Goal: Information Seeking & Learning: Learn about a topic

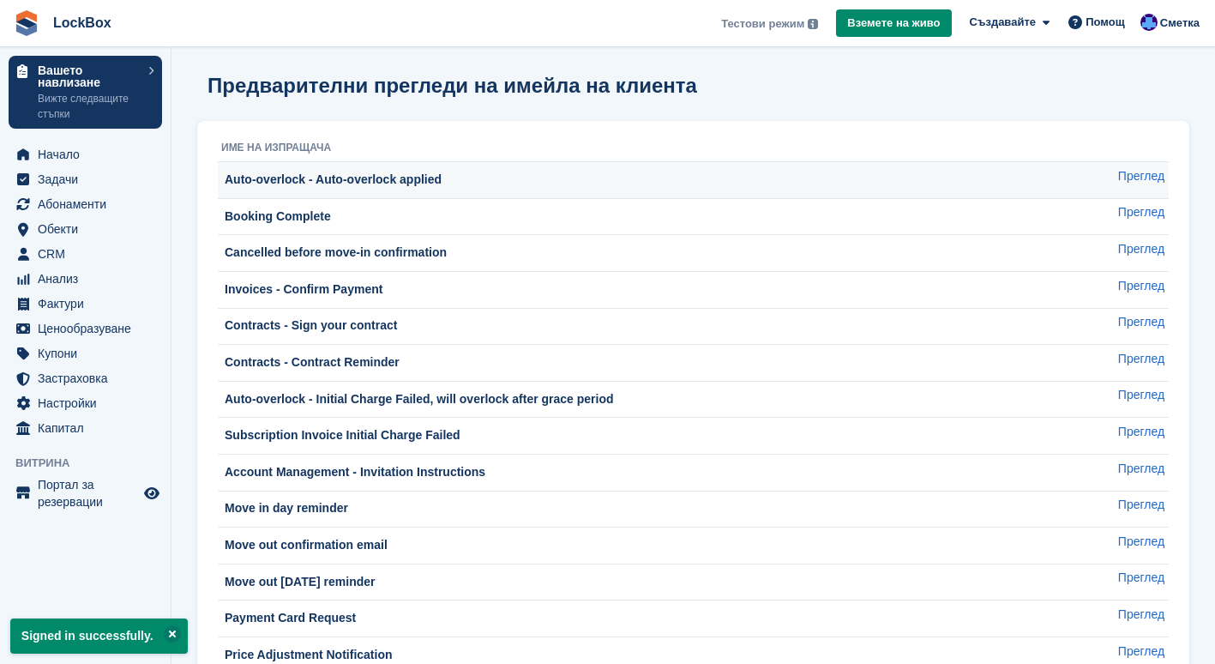
click at [380, 190] on td "Auto-overlock - Auto-overlock applied" at bounding box center [639, 180] width 843 height 37
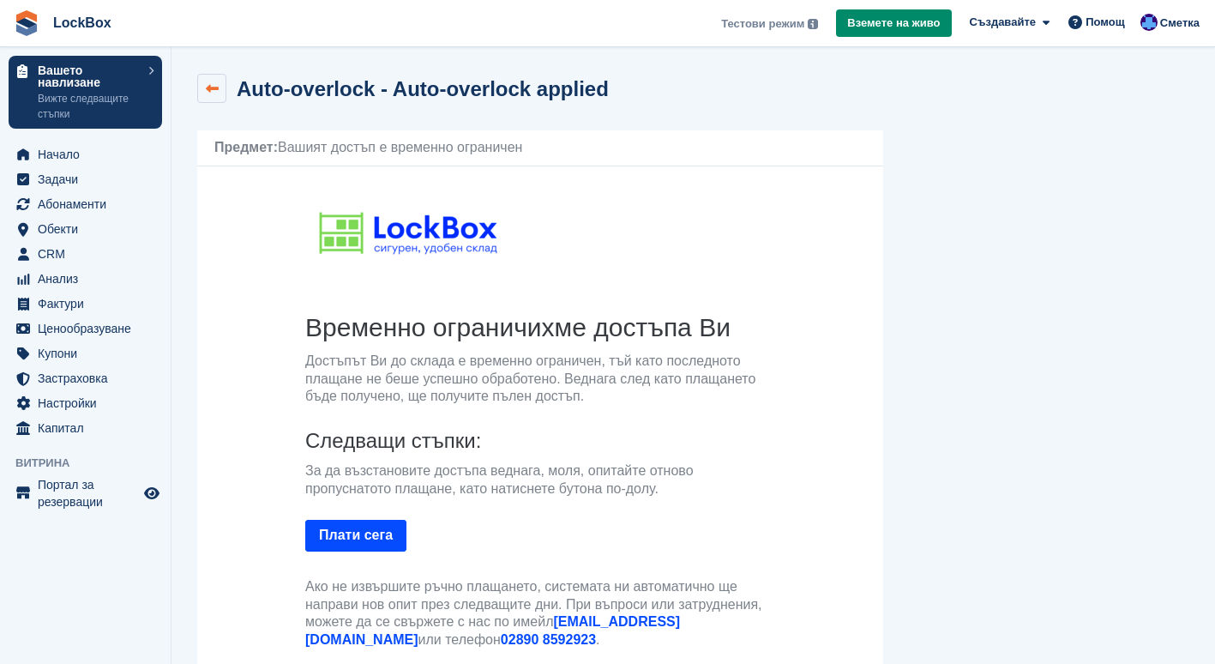
click at [221, 96] on link at bounding box center [211, 88] width 29 height 29
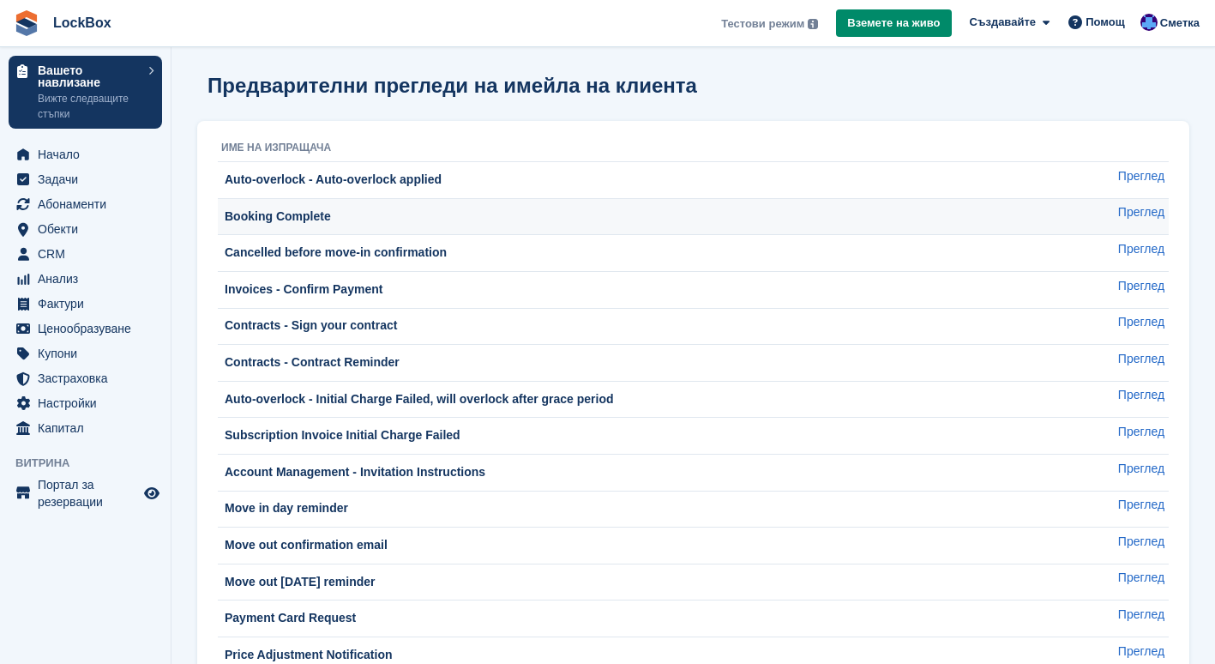
click at [425, 206] on td "Booking Complete" at bounding box center [639, 216] width 843 height 37
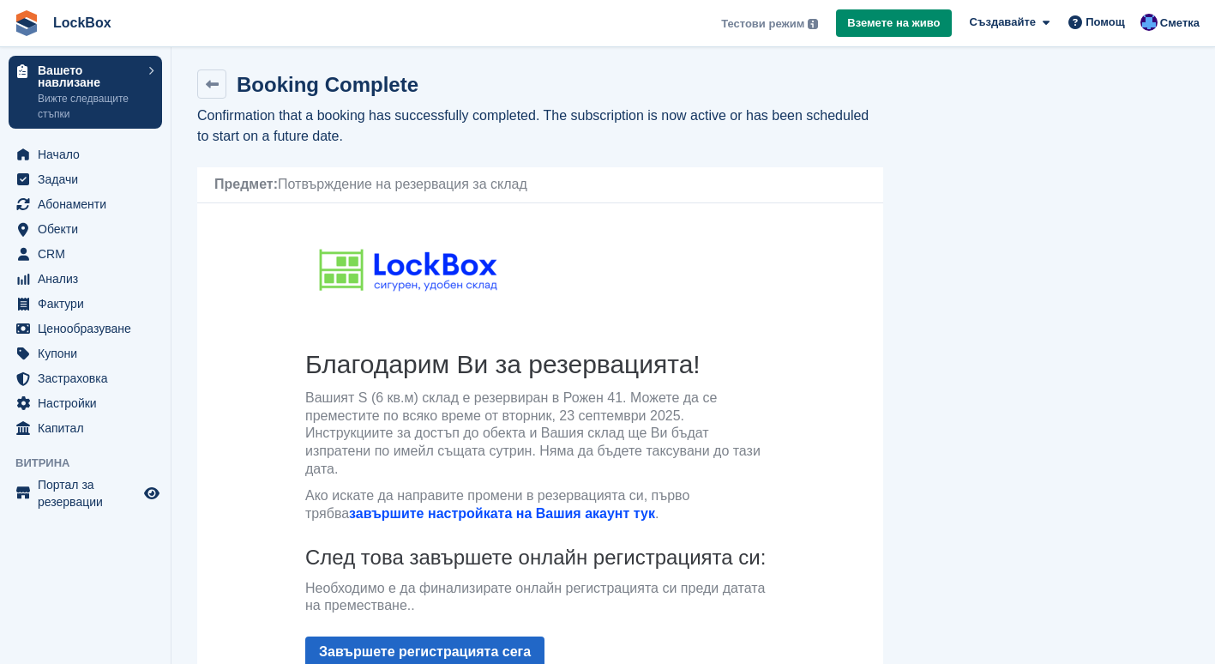
scroll to position [3, 0]
click at [208, 91] on icon at bounding box center [212, 85] width 13 height 13
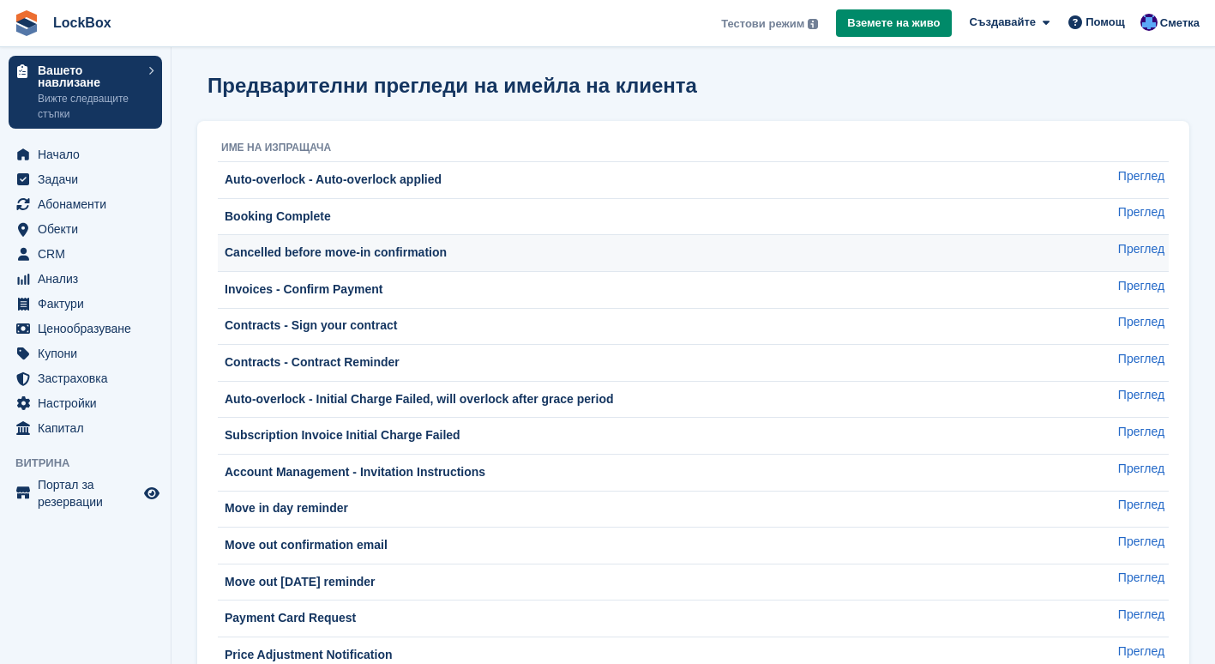
drag, startPoint x: 420, startPoint y: 274, endPoint x: 409, endPoint y: 258, distance: 19.0
click at [409, 258] on tbody "Auto-overlock - Auto-overlock applied Преглед Booking Complete Преглед Cancelle…" at bounding box center [693, 600] width 951 height 876
click at [409, 258] on div "Cancelled before move-in confirmation" at bounding box center [334, 253] width 226 height 18
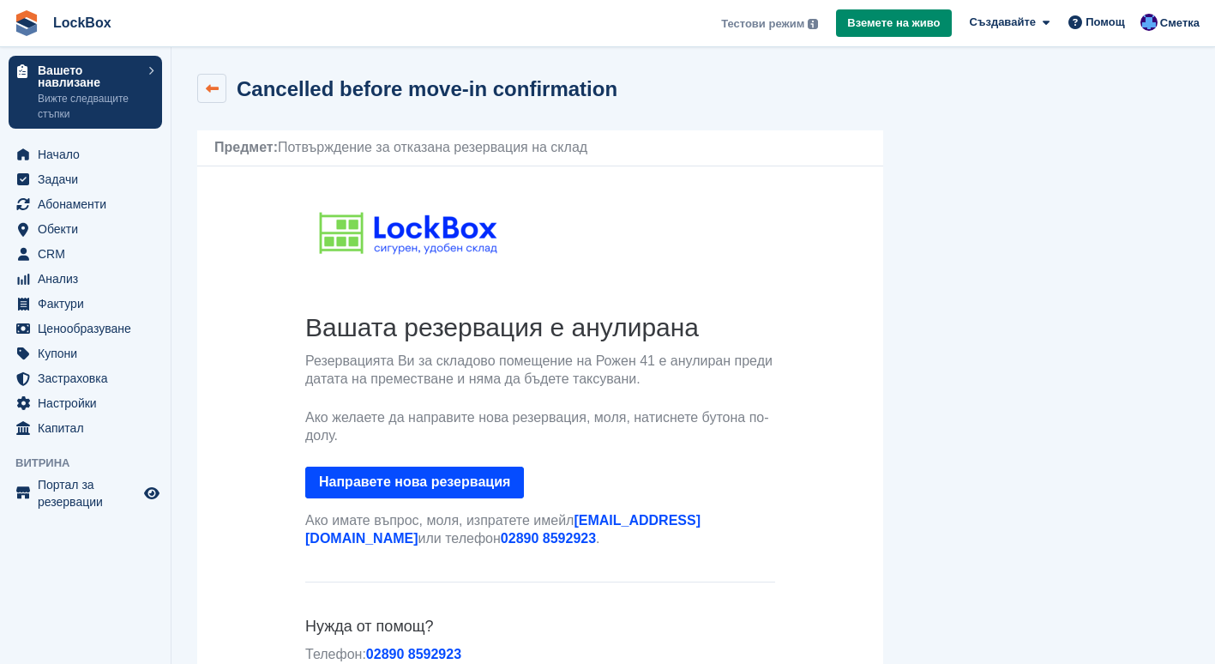
click at [214, 91] on icon at bounding box center [212, 88] width 13 height 13
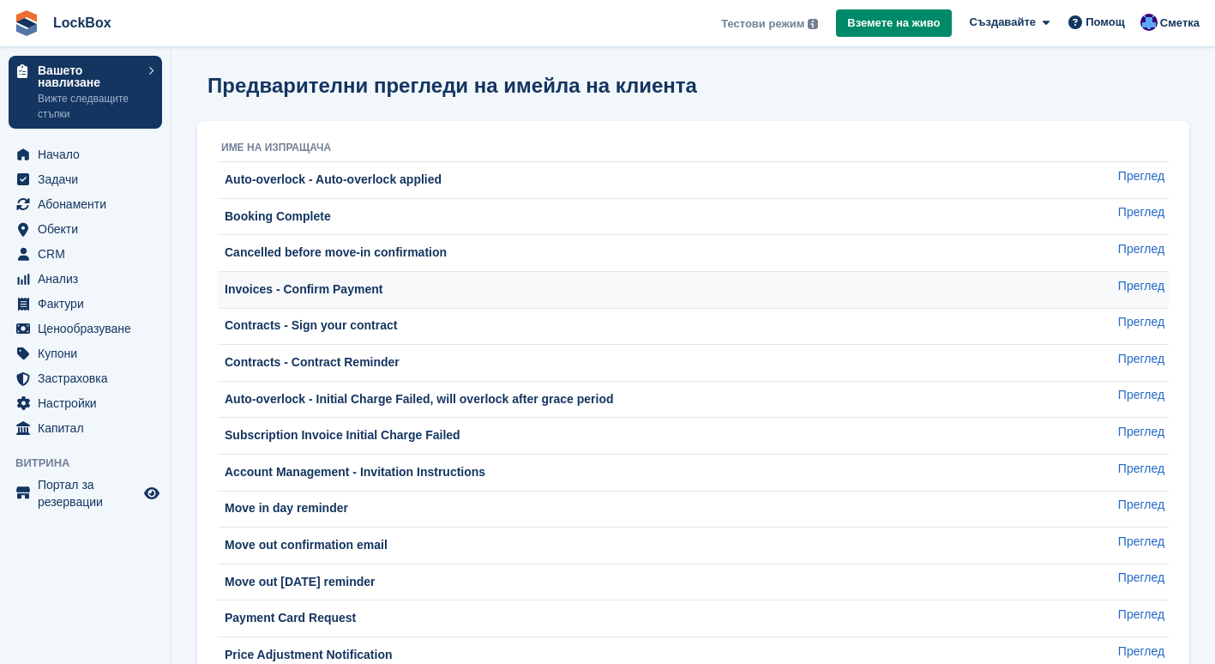
click at [371, 285] on div "Invoices - Confirm Payment" at bounding box center [301, 289] width 161 height 18
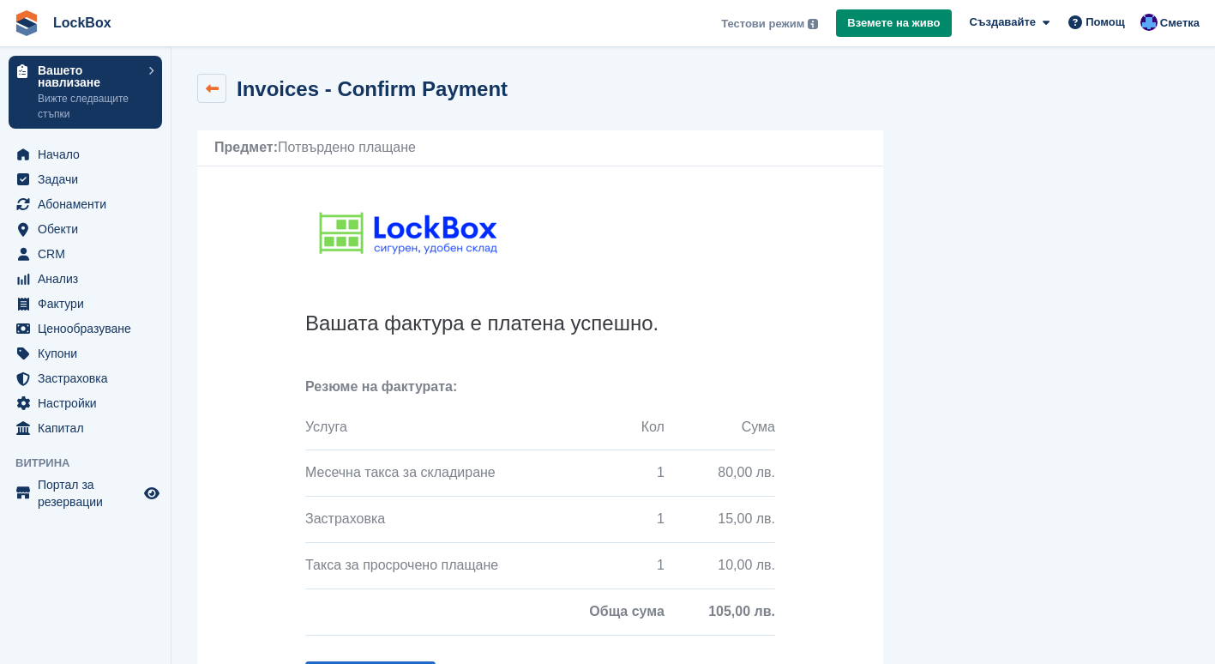
click at [223, 89] on link at bounding box center [211, 88] width 29 height 29
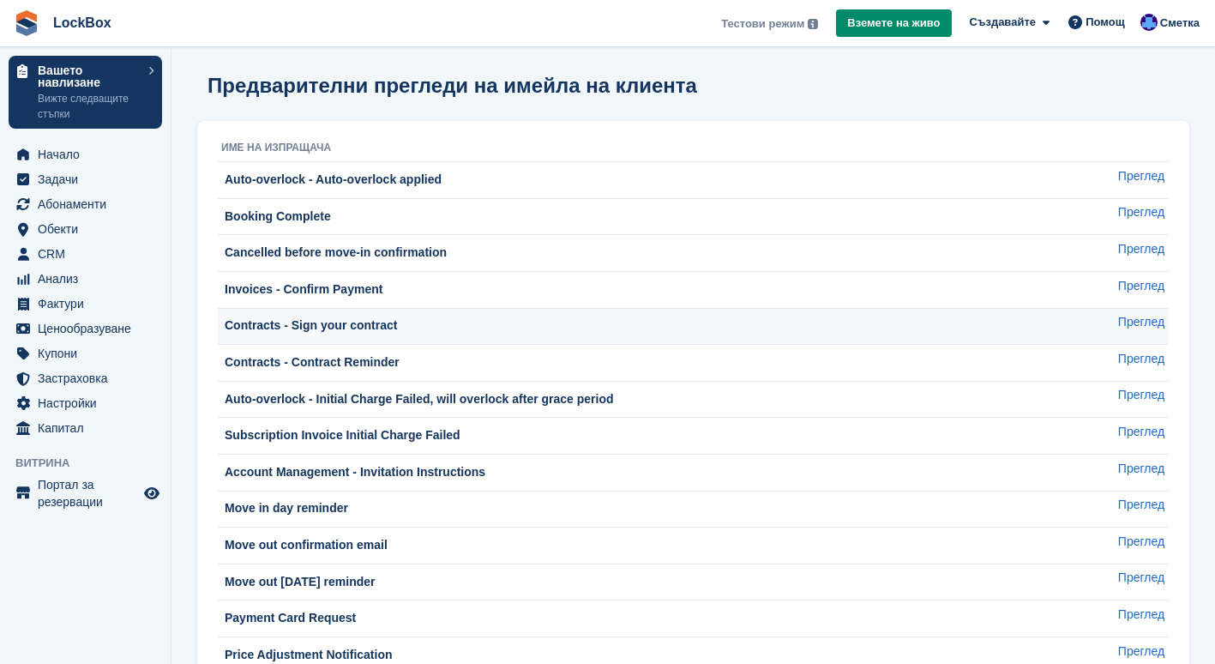
click at [346, 316] on div "Contracts - Sign your contract" at bounding box center [309, 325] width 176 height 18
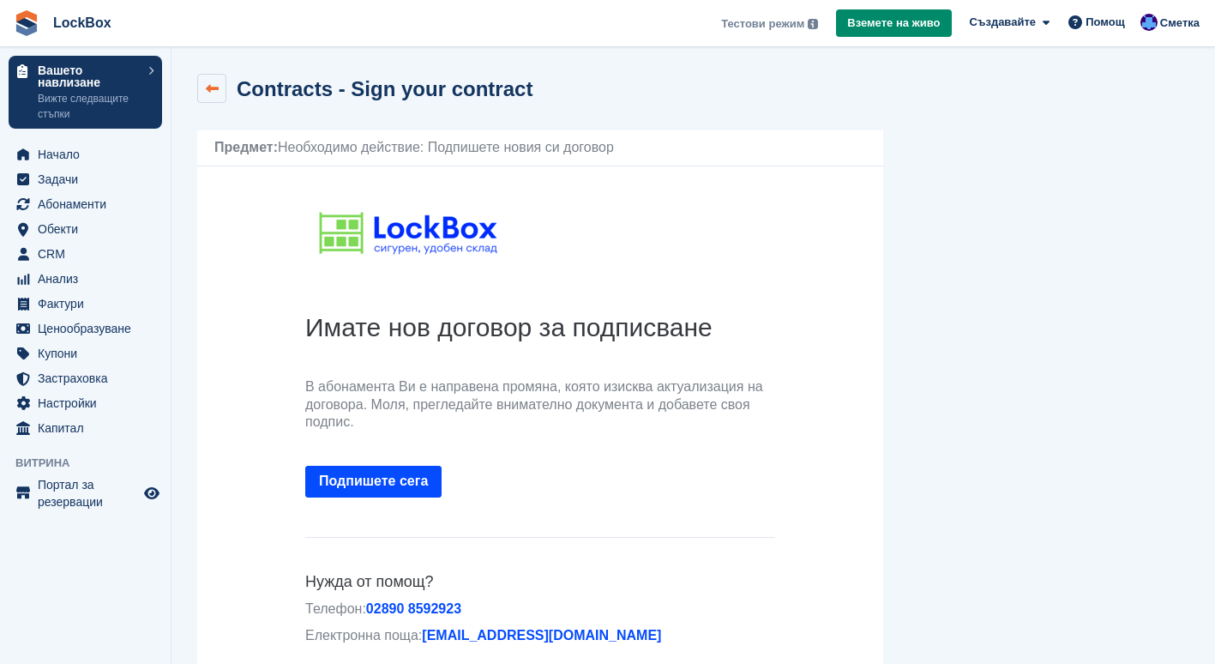
click at [214, 93] on icon at bounding box center [212, 88] width 13 height 13
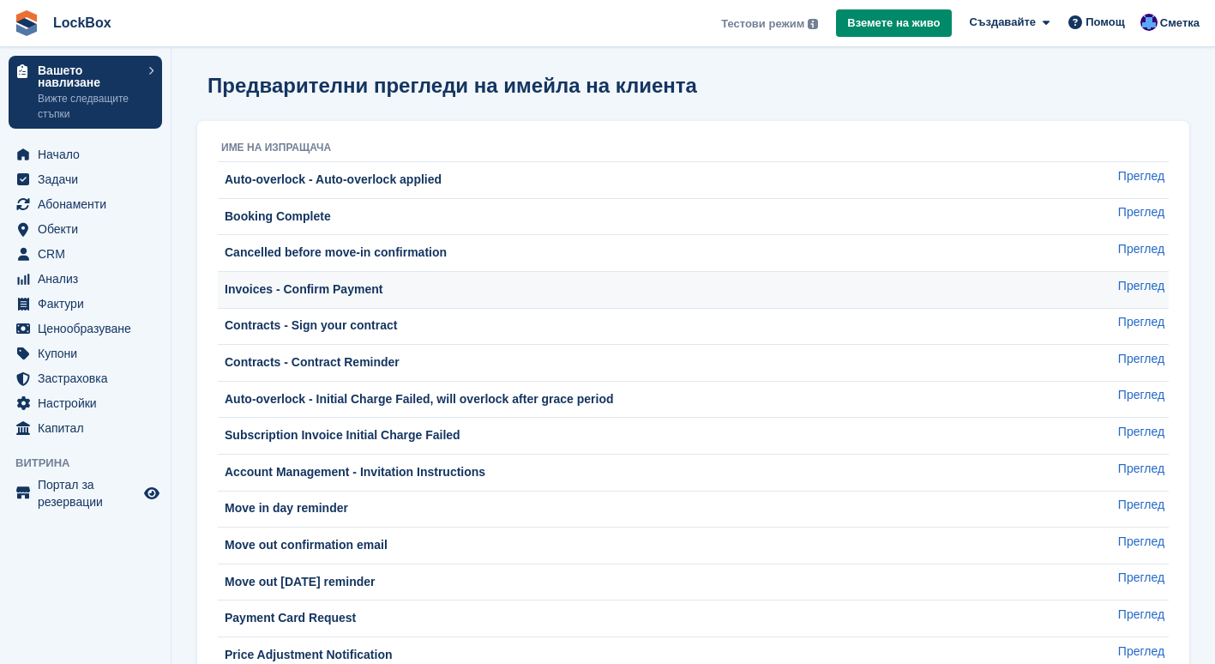
click at [346, 277] on td "Invoices - Confirm Payment" at bounding box center [639, 289] width 843 height 37
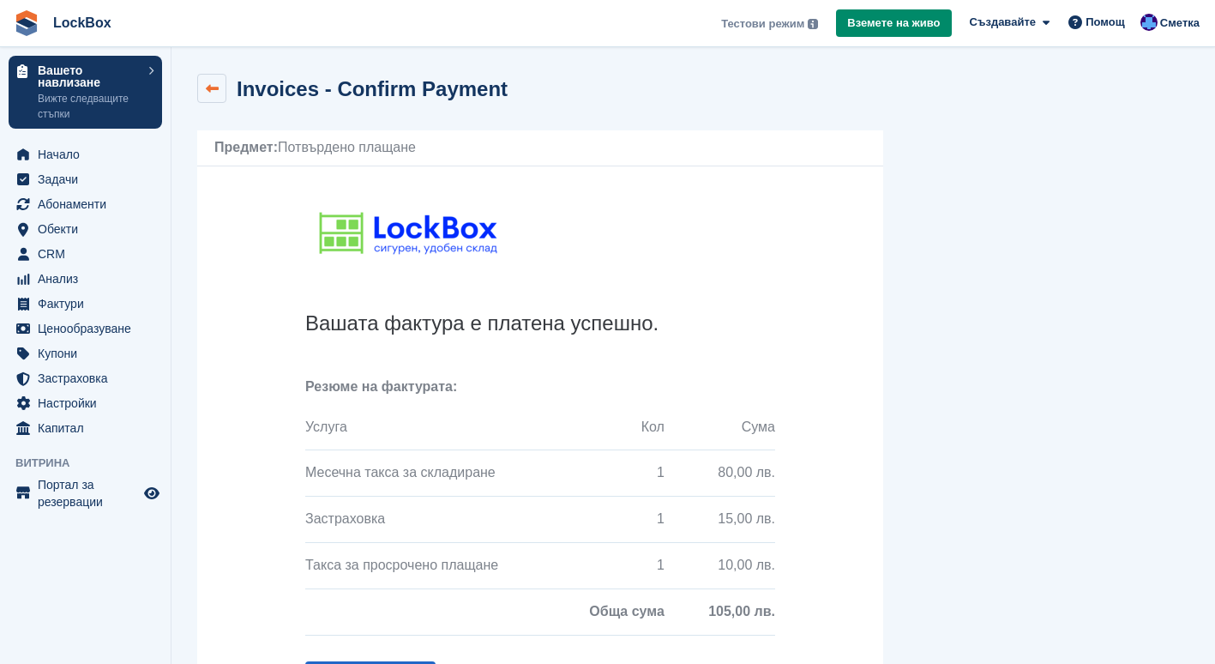
click at [220, 87] on link at bounding box center [211, 88] width 29 height 29
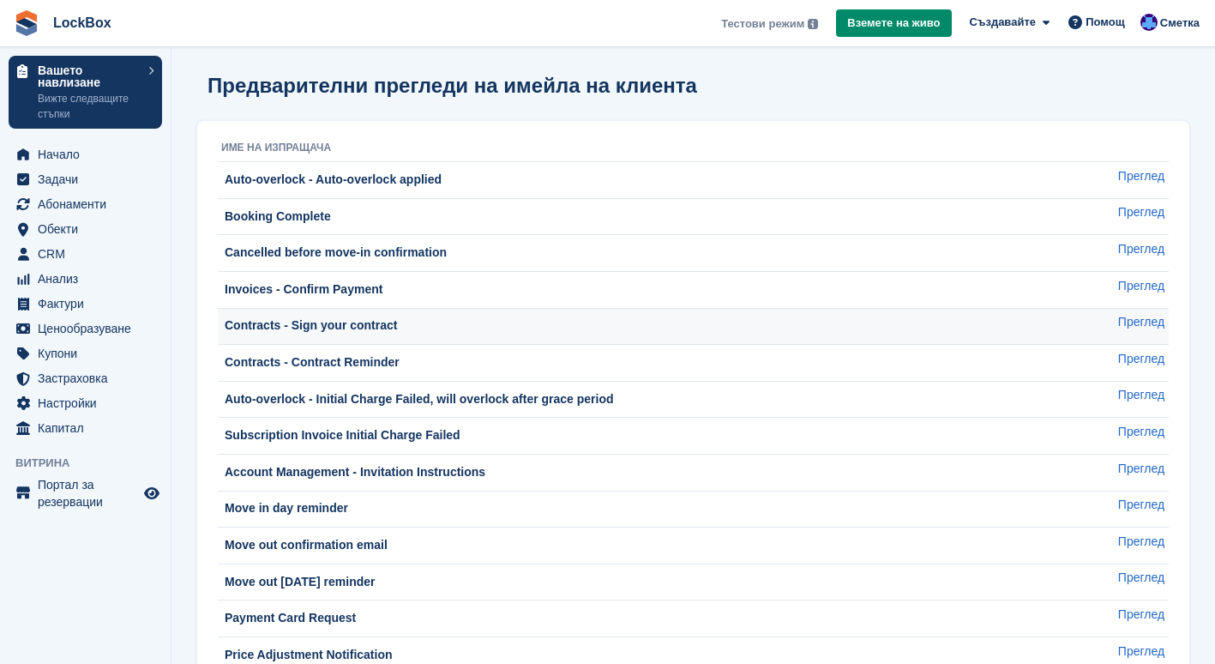
click at [362, 322] on div "Contracts - Sign your contract" at bounding box center [309, 325] width 176 height 18
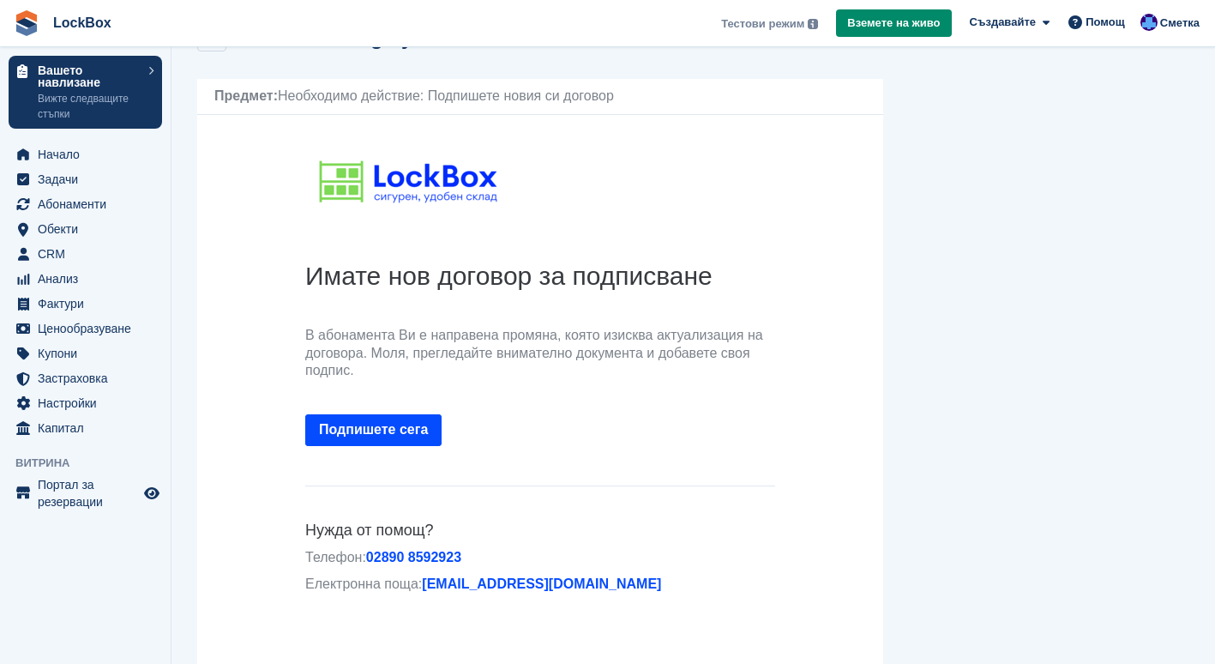
scroll to position [51, 0]
click at [205, 51] on link at bounding box center [211, 37] width 29 height 29
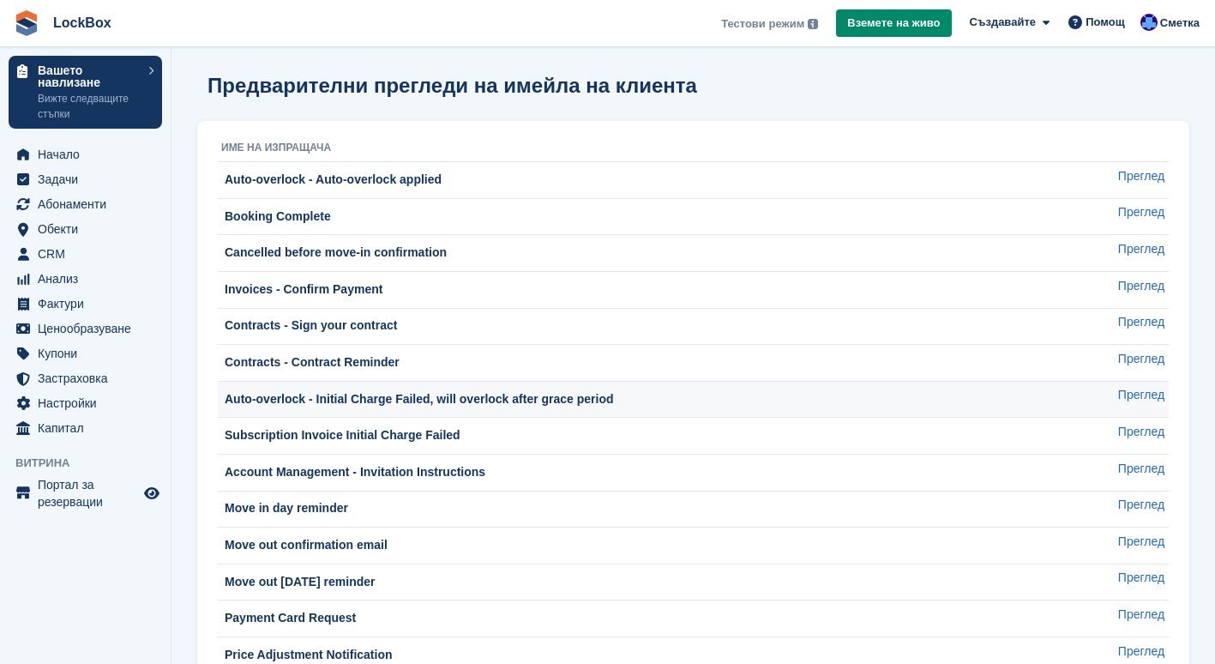
click at [346, 402] on div "Auto-overlock - Initial Charge Failed, will overlock after grace period" at bounding box center [417, 399] width 393 height 18
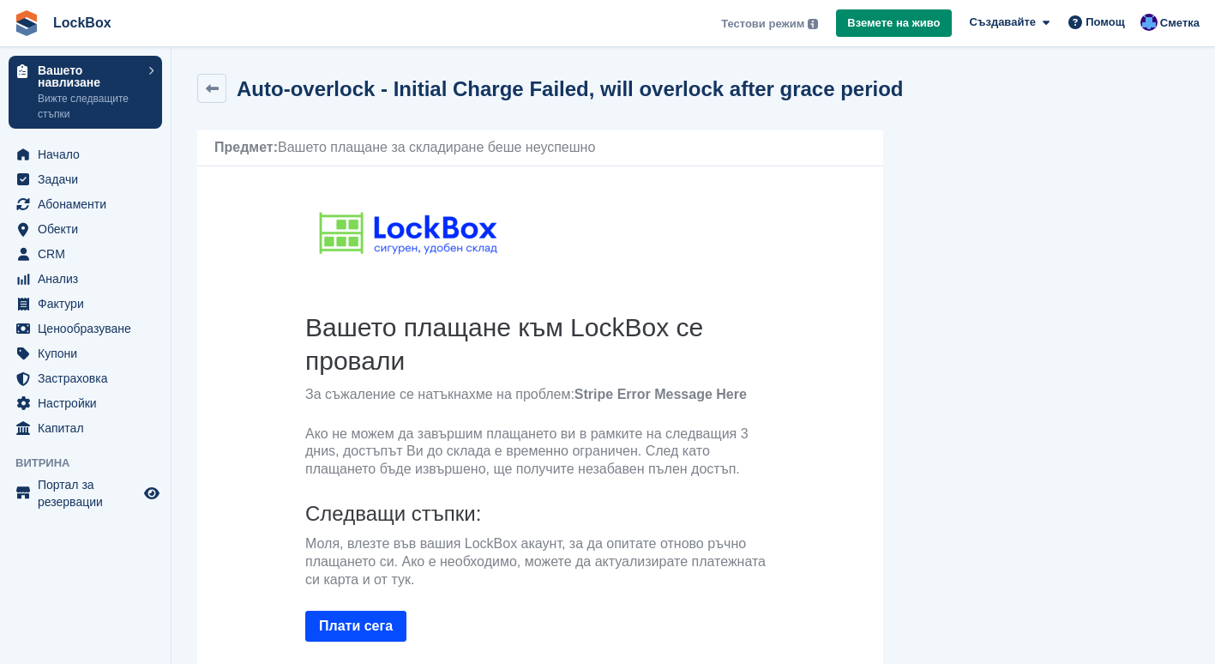
click at [595, 431] on p "Ако не можем да завършим плащането ви в рамките на следващия 3 дниs, достъпът В…" at bounding box center [540, 451] width 470 height 53
drag, startPoint x: 589, startPoint y: 431, endPoint x: 735, endPoint y: 435, distance: 145.8
click at [735, 435] on p "Ако не можем да завършим плащането ви в рамките на следващия 3 дниs, достъпът В…" at bounding box center [540, 451] width 470 height 53
copy p "рамките на следващия"
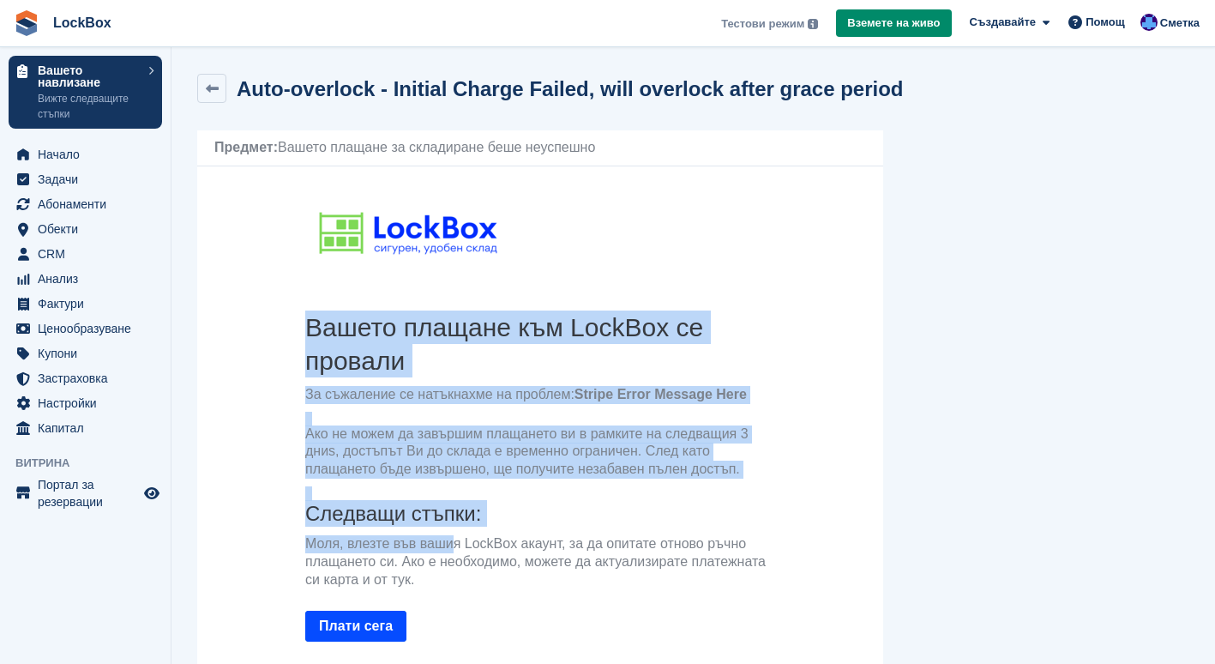
drag, startPoint x: 296, startPoint y: 544, endPoint x: 450, endPoint y: 545, distance: 154.4
click at [450, 545] on th "Вашето плащане към LockBox се провали За съжаление се натъкнахме на проблем: St…" at bounding box center [540, 536] width 497 height 452
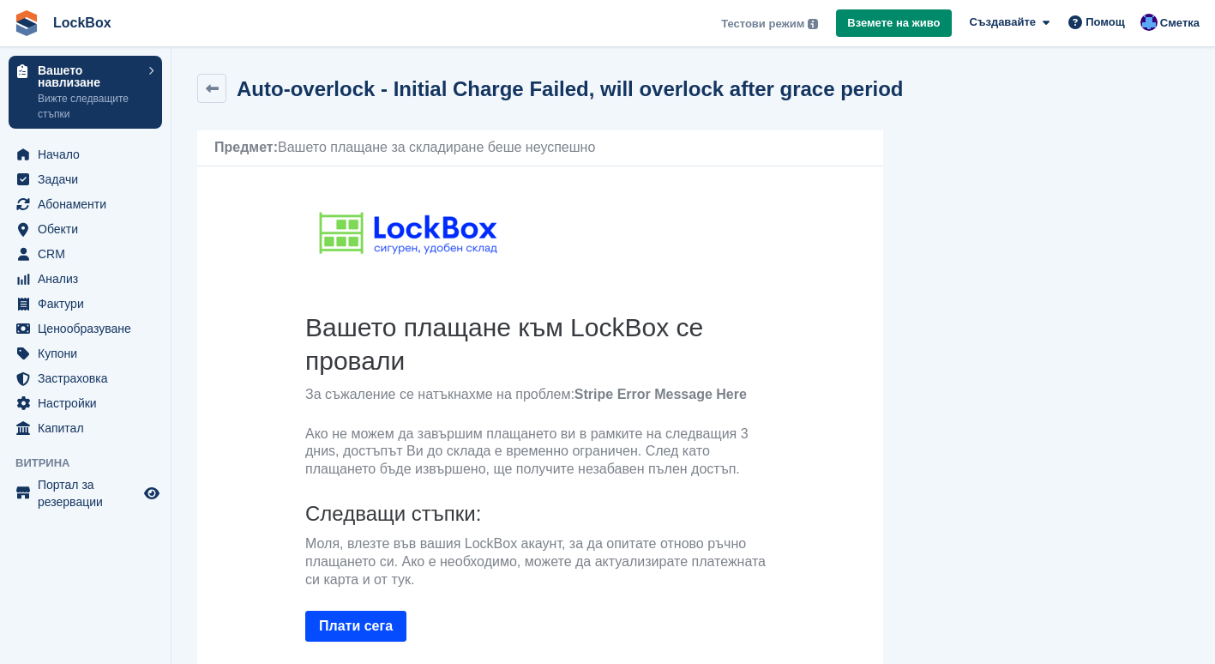
click at [473, 564] on p "Моля, влезте във вашия LockBox акаунт, за да опитате отново ръчно плащането си.…" at bounding box center [540, 561] width 470 height 53
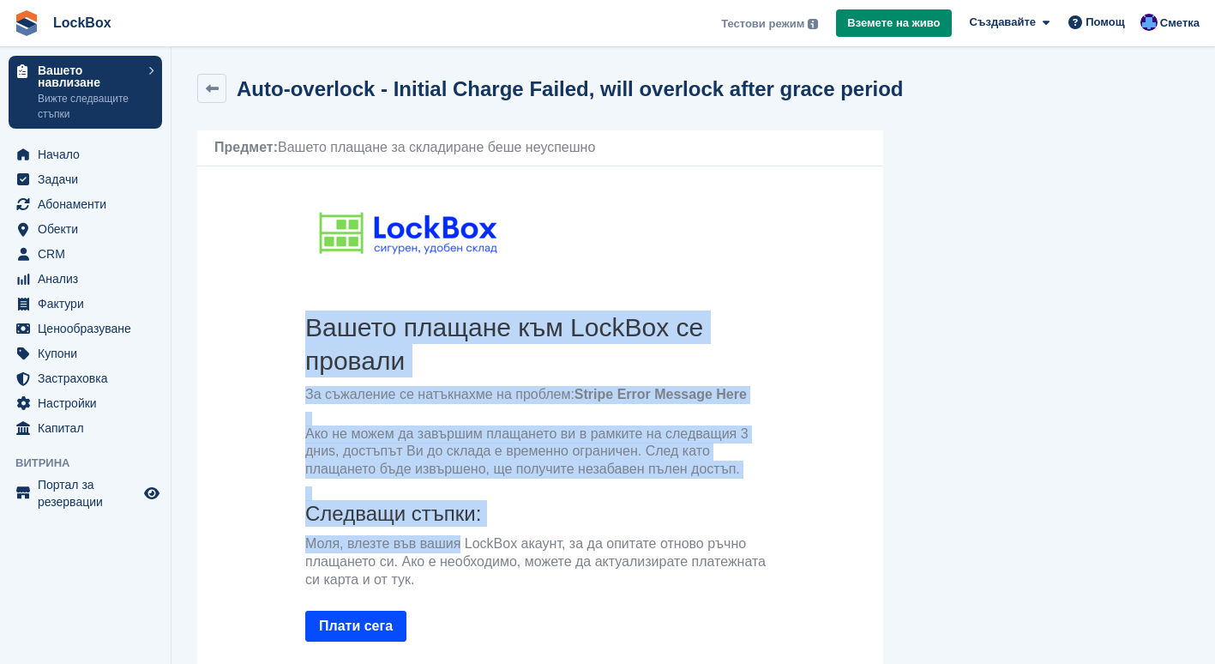
drag, startPoint x: 459, startPoint y: 541, endPoint x: 304, endPoint y: 548, distance: 154.5
click at [304, 548] on th "Вашето плащане към LockBox се провали За съжаление се натъкнахме на проблем: St…" at bounding box center [540, 536] width 497 height 452
click at [296, 548] on th "Вашето плащане към LockBox се провали За съжаление се натъкнахме на проблем: St…" at bounding box center [540, 536] width 497 height 452
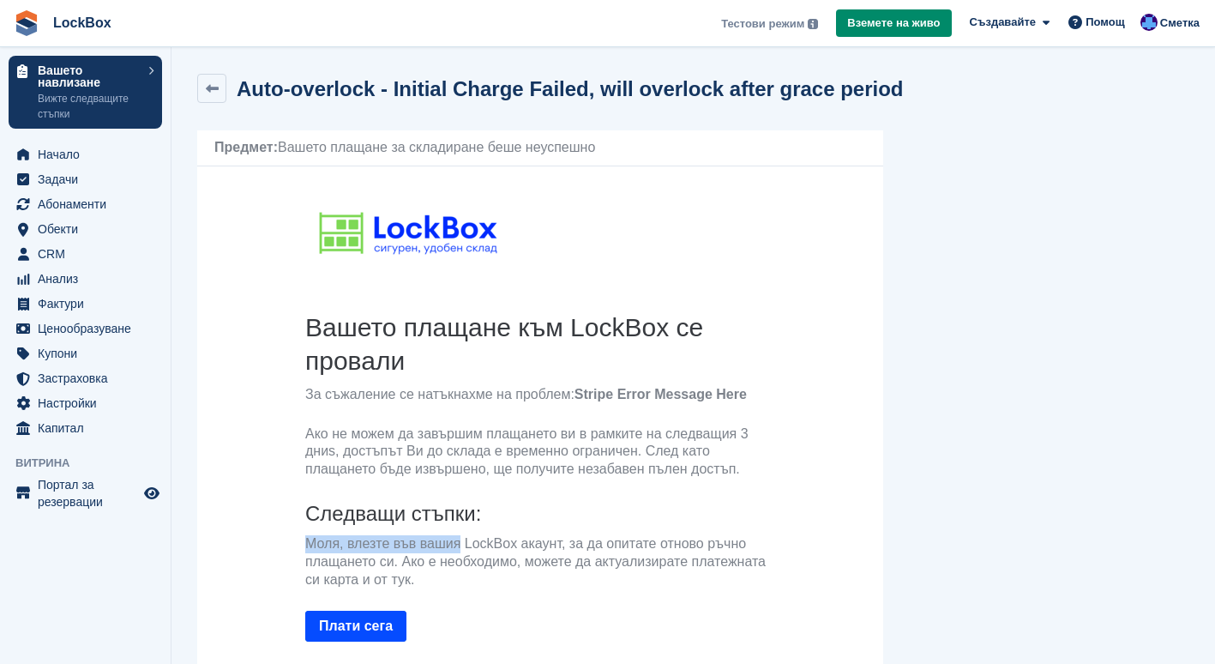
drag, startPoint x: 305, startPoint y: 548, endPoint x: 462, endPoint y: 544, distance: 157.0
click at [462, 544] on p "Моля, влезте във вашия LockBox акаунт, за да опитате отново ръчно плащането си.…" at bounding box center [540, 561] width 470 height 53
copy p "Моля, влезте във вашия"
click at [599, 576] on p "Моля, влезте във вашия LockBox акаунт, за да опитате отново ръчно плащането си.…" at bounding box center [540, 561] width 470 height 53
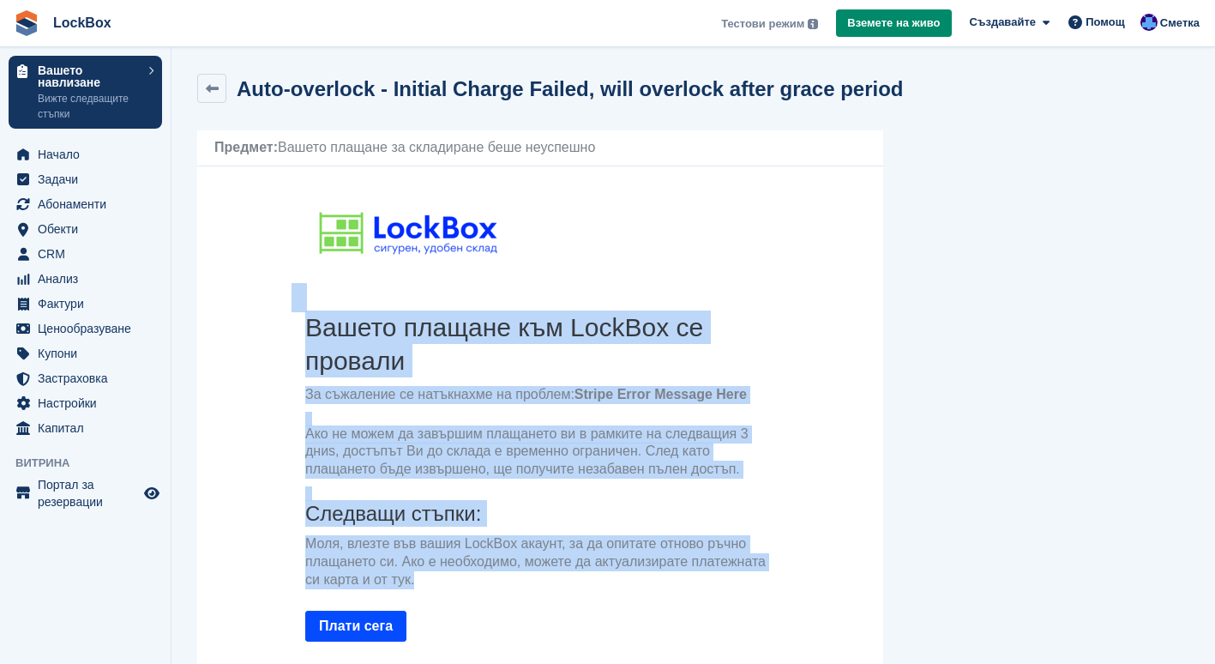
drag, startPoint x: 491, startPoint y: 593, endPoint x: 289, endPoint y: 465, distance: 238.6
click at [289, 465] on center "Вашето плащане към LockBox се провали За съжаление се натъкнахме на проблем: St…" at bounding box center [540, 544] width 686 height 721
click at [574, 546] on p "Моля, влезте във вашия LockBox акаунт, за да опитате отново ръчно плащането си.…" at bounding box center [540, 561] width 470 height 53
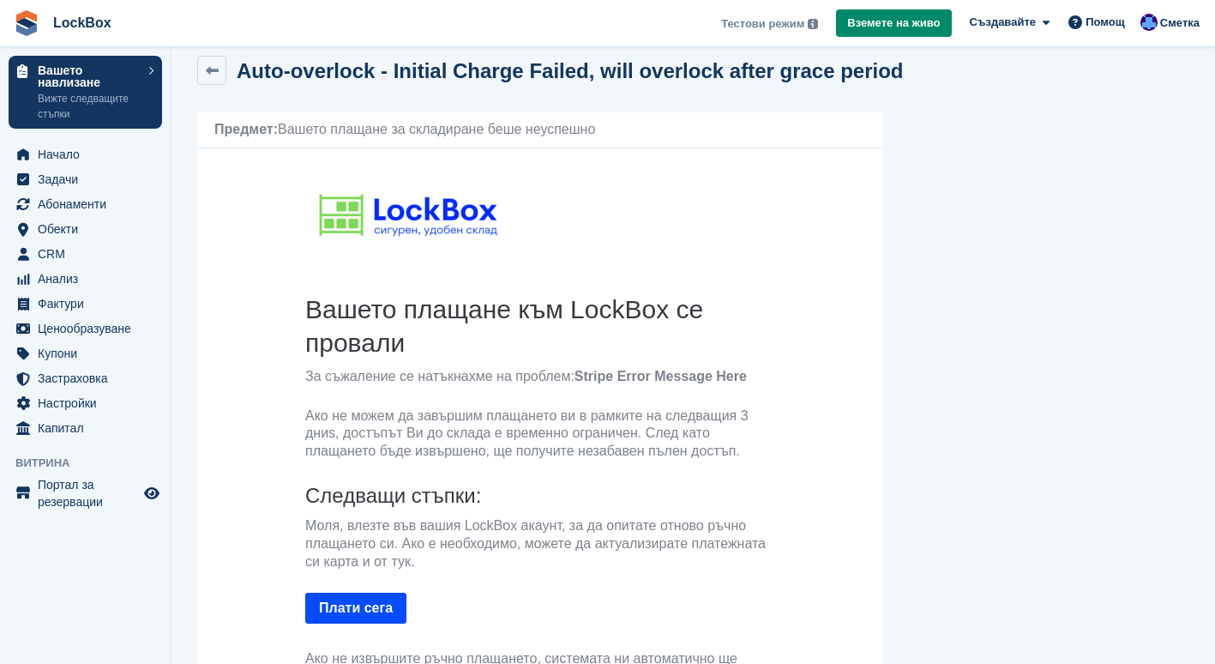
scroll to position [17, 0]
click at [232, 69] on div "Auto-overlock - Initial Charge Failed, will overlock after grace period" at bounding box center [565, 71] width 678 height 23
click at [216, 69] on icon at bounding box center [212, 71] width 13 height 13
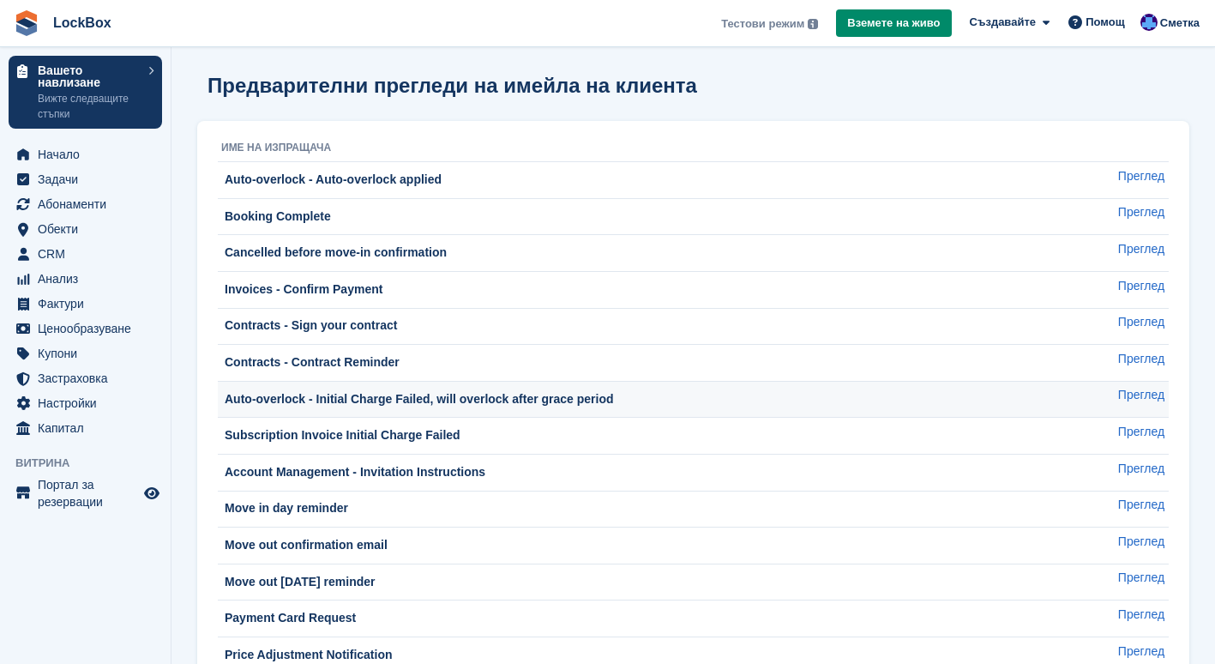
click at [417, 410] on td "Auto-overlock - Initial Charge Failed, will overlock after grace period" at bounding box center [639, 399] width 843 height 37
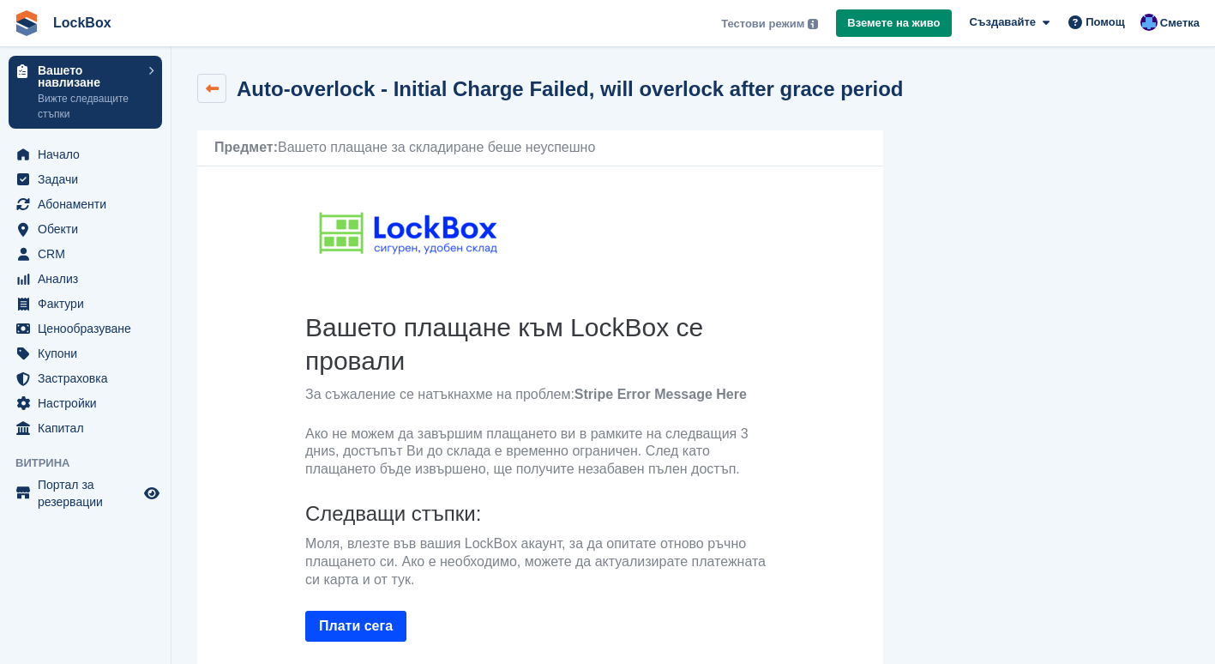
click at [205, 79] on link at bounding box center [211, 88] width 29 height 29
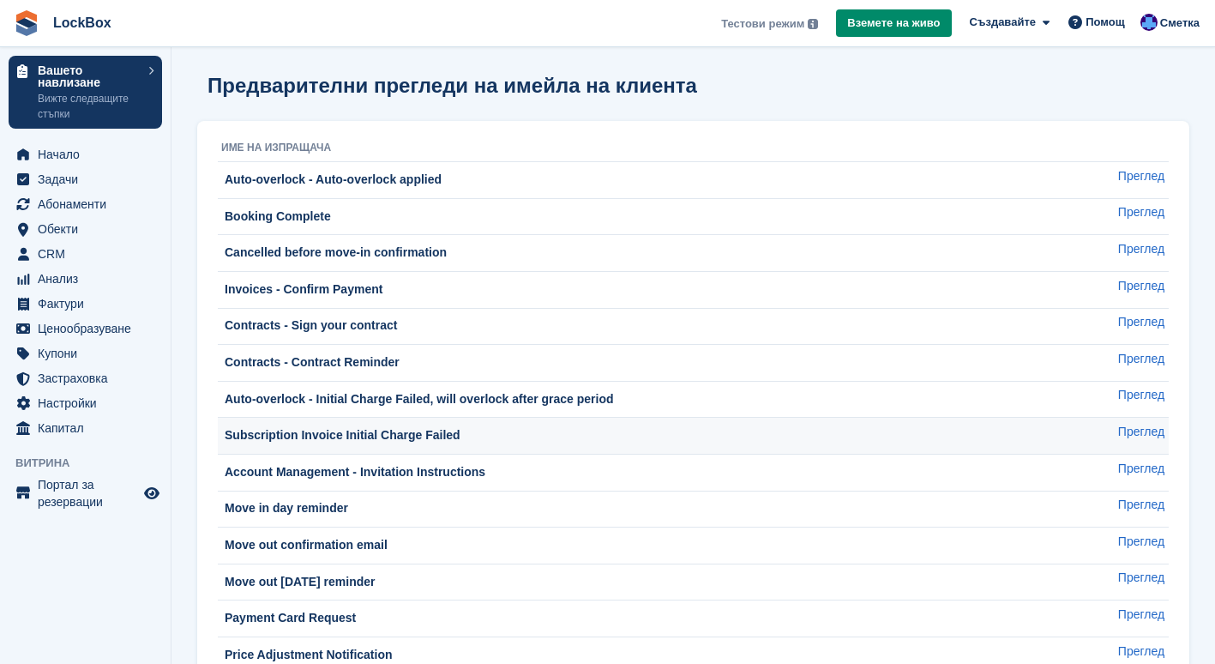
click at [450, 442] on div "Subscription Invoice Initial Charge Failed" at bounding box center [641, 435] width 840 height 18
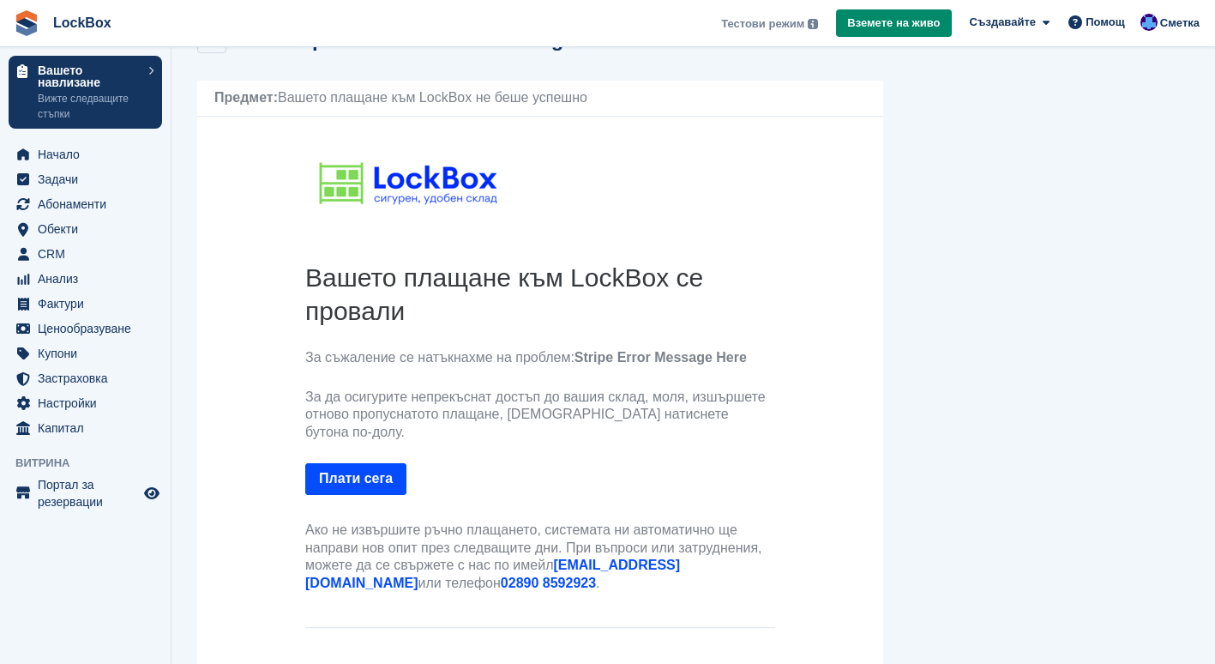
scroll to position [57, 0]
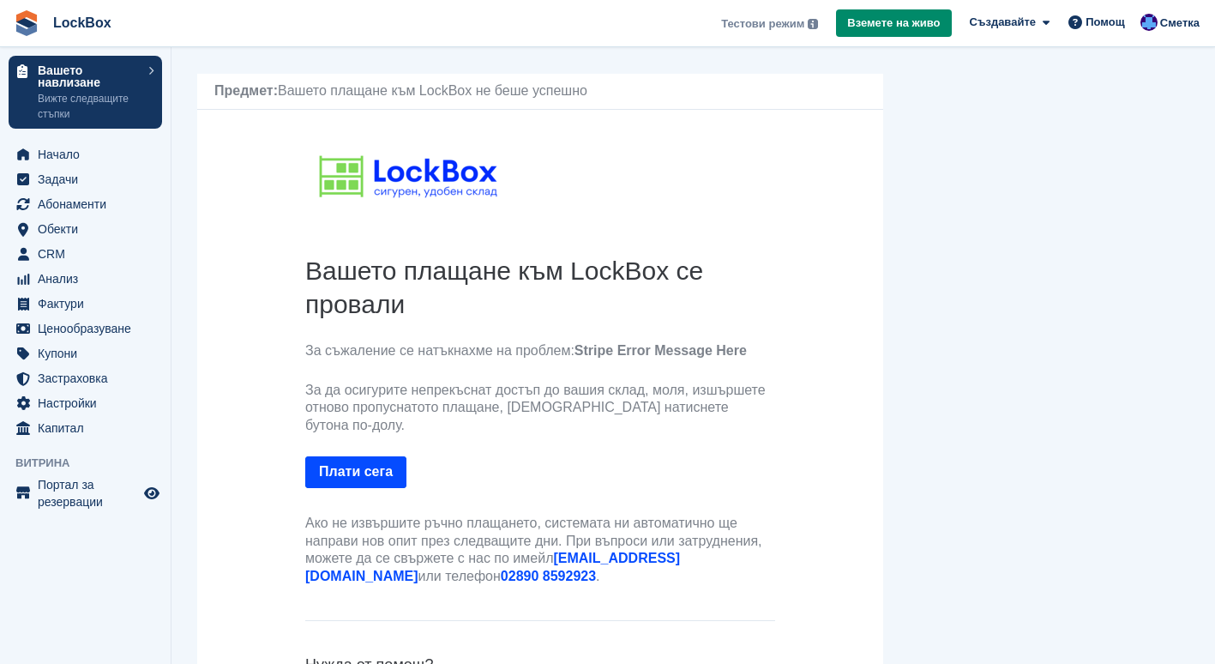
drag, startPoint x: 295, startPoint y: 388, endPoint x: 464, endPoint y: 403, distance: 169.7
drag, startPoint x: 464, startPoint y: 403, endPoint x: 396, endPoint y: 407, distance: 67.8
click at [396, 407] on p "За да осигурите непрекъснат достъп до вашия склад, моля, изшършете отново пропу…" at bounding box center [540, 408] width 470 height 53
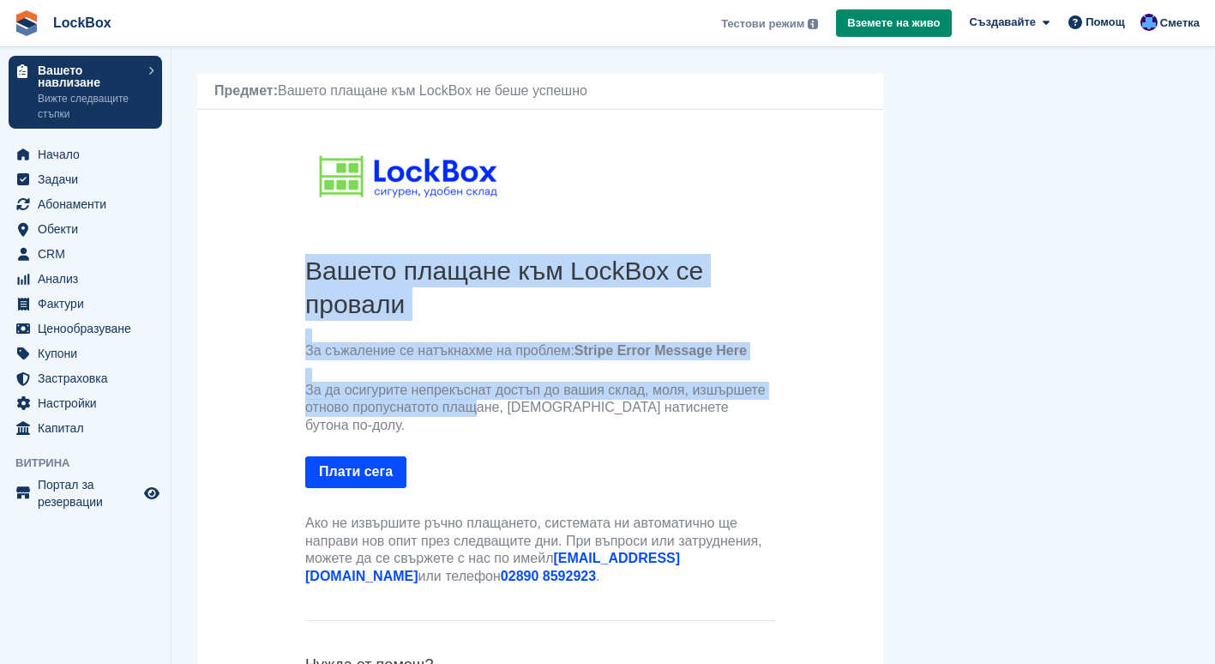
drag, startPoint x: 295, startPoint y: 380, endPoint x: 479, endPoint y: 405, distance: 185.2
click at [479, 405] on th "Вашето плащане към LockBox се провали За съжаление се натъкнахме на проблем: St…" at bounding box center [540, 431] width 497 height 354
drag, startPoint x: 479, startPoint y: 405, endPoint x: 435, endPoint y: 386, distance: 47.6
click at [435, 386] on p "За да осигурите непрекъснат достъп до вашия склад, моля, изшършете отново пропу…" at bounding box center [540, 408] width 470 height 53
click at [407, 361] on th "Вашето плащане към LockBox се провали За съжаление се натъкнахме на проблем: St…" at bounding box center [540, 424] width 470 height 340
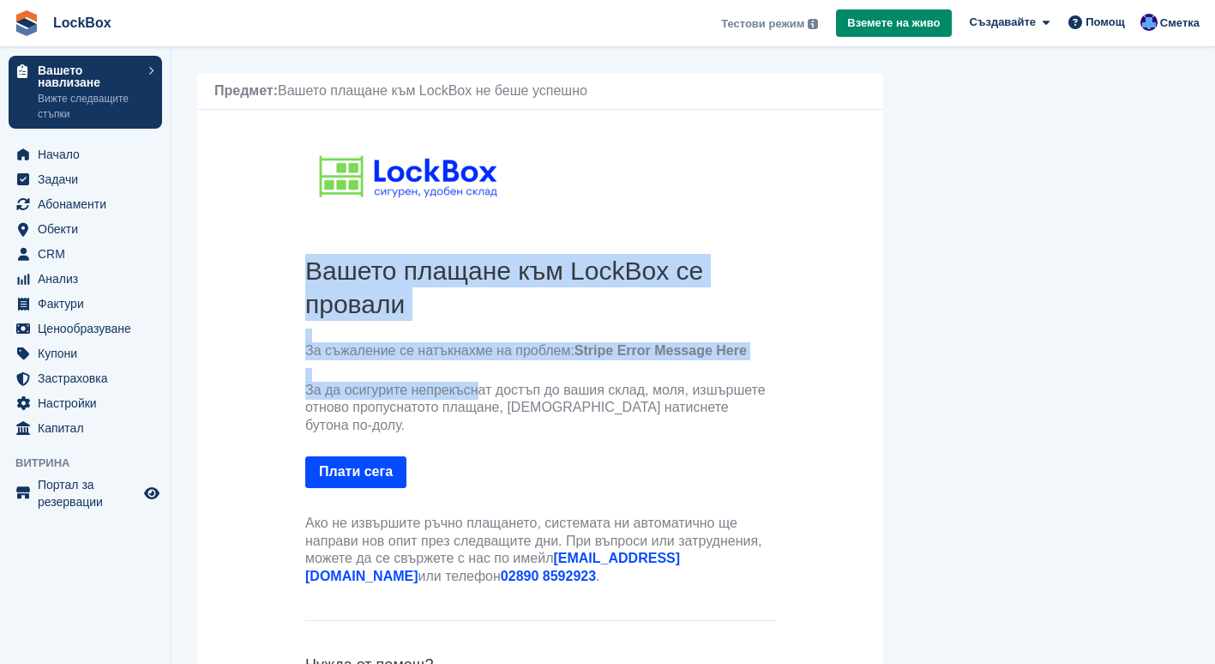
drag, startPoint x: 304, startPoint y: 385, endPoint x: 475, endPoint y: 391, distance: 171.6
click at [475, 391] on th "Вашето плащане към LockBox се провали За съжаление се натъкнахме на проблем: St…" at bounding box center [540, 431] width 497 height 354
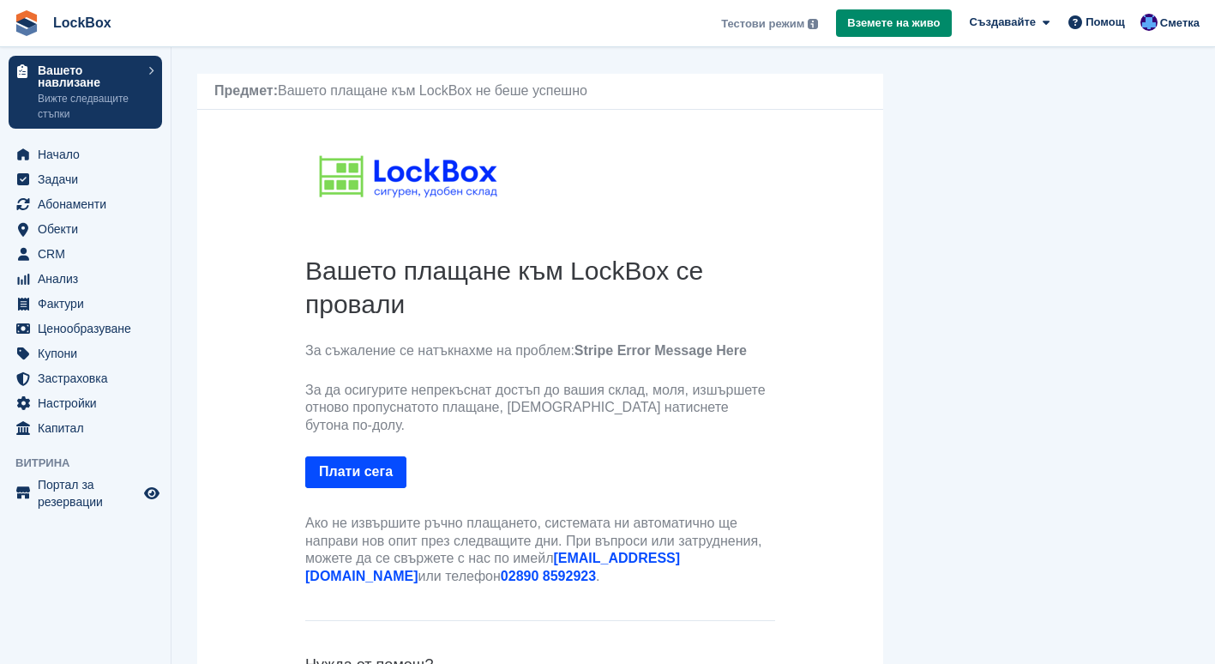
drag, startPoint x: 475, startPoint y: 391, endPoint x: 552, endPoint y: 424, distance: 83.8
click at [552, 424] on th "Вашето плащане към LockBox се провали За съжаление се натъкнахме на проблем: St…" at bounding box center [540, 424] width 470 height 340
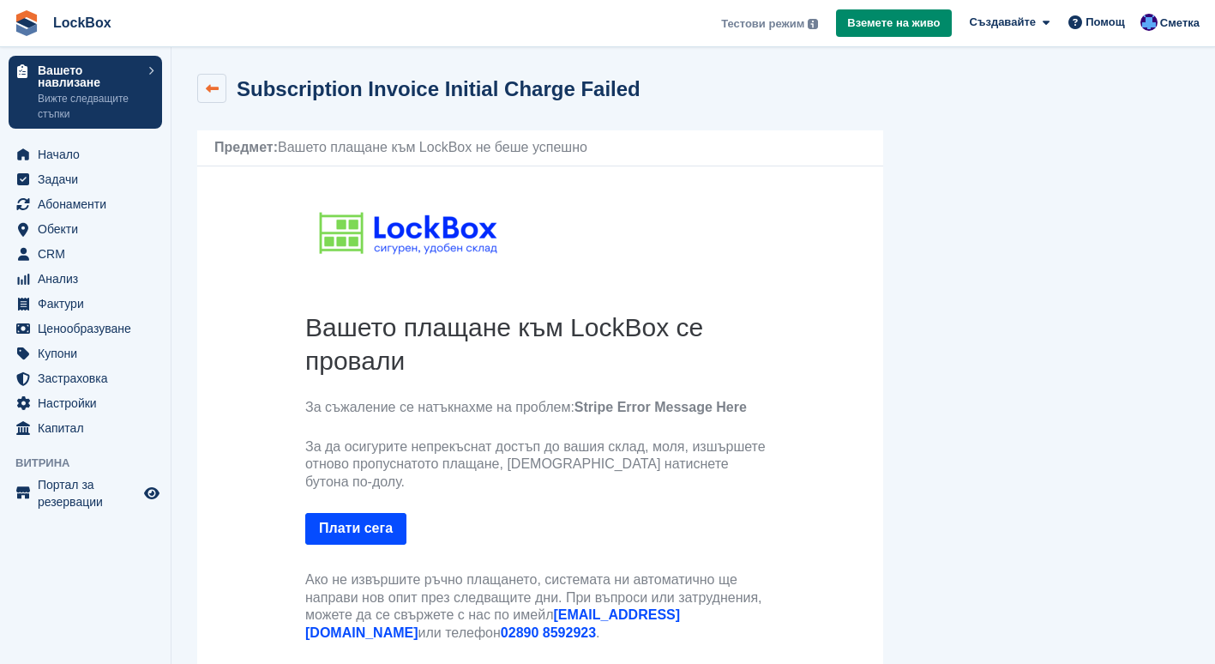
click at [216, 91] on icon at bounding box center [212, 88] width 13 height 13
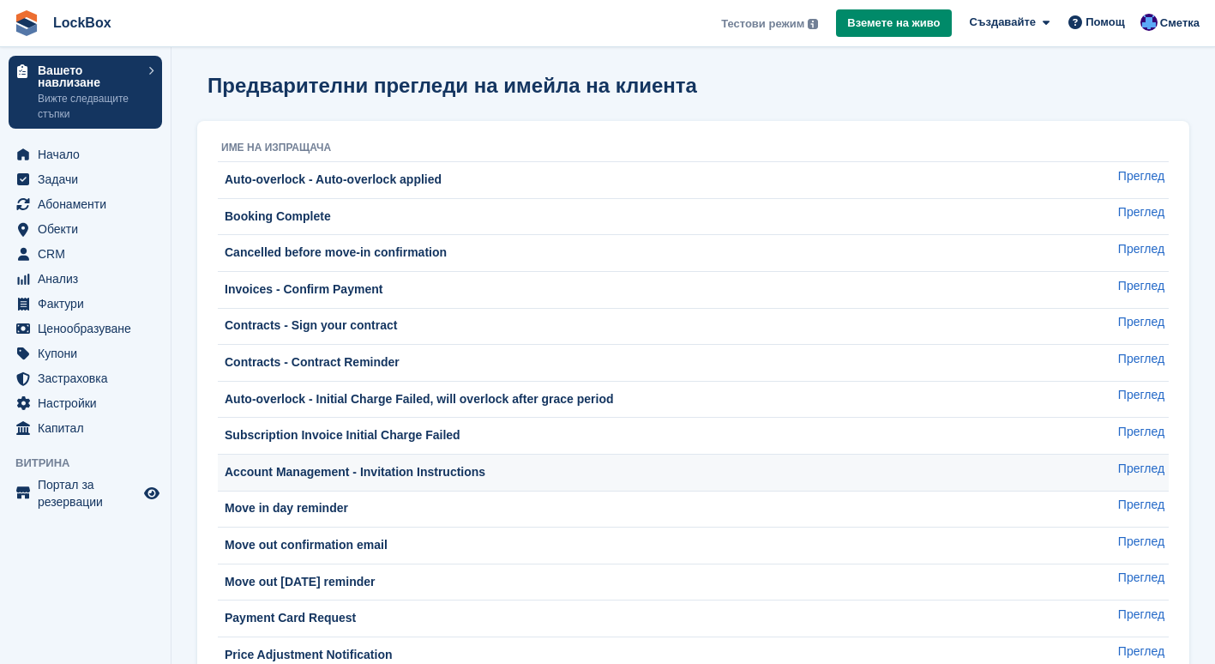
click at [431, 463] on div "Account Management - Invitation Instructions" at bounding box center [353, 472] width 264 height 18
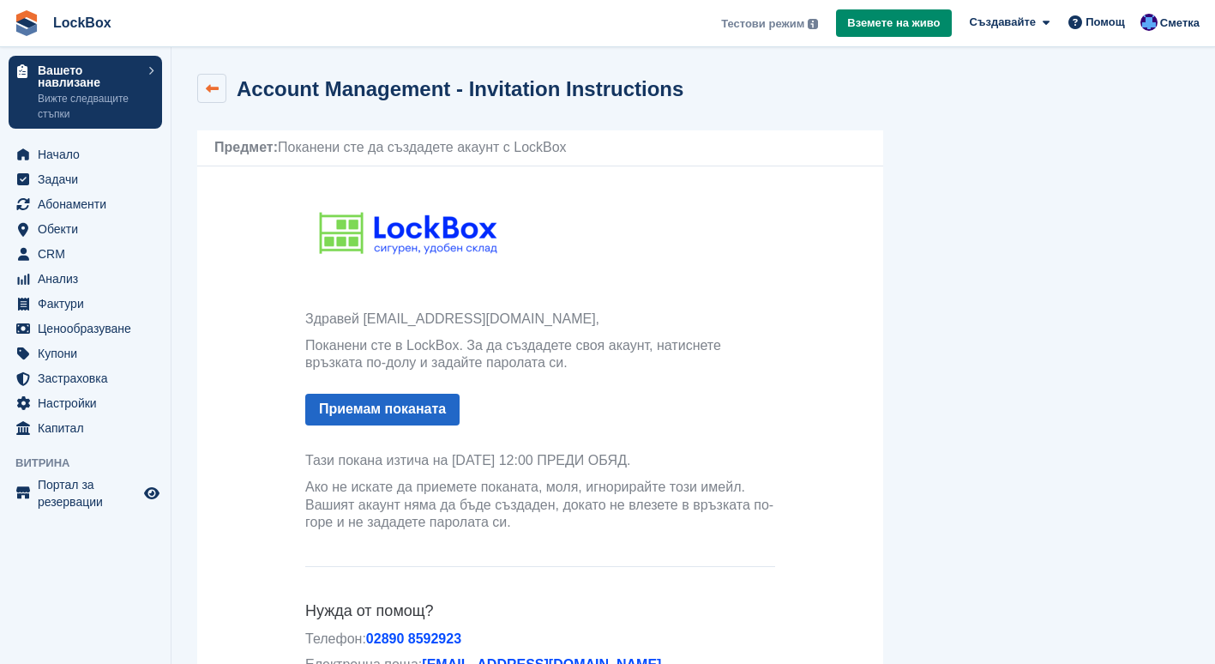
click at [202, 89] on link at bounding box center [211, 88] width 29 height 29
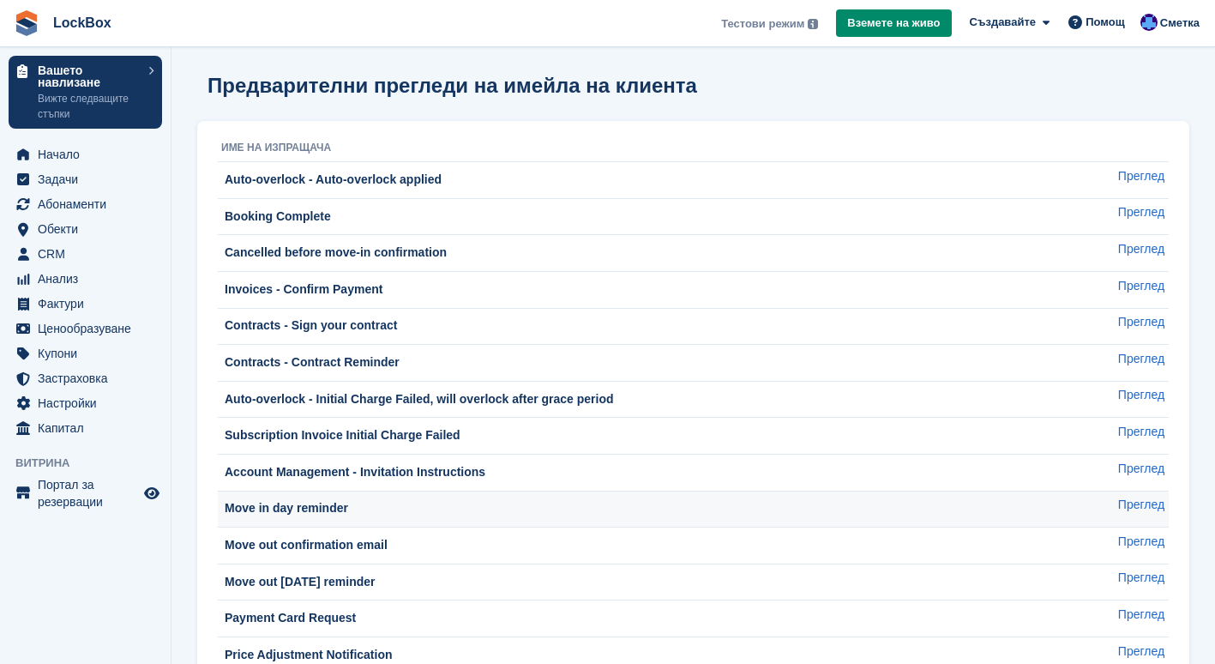
click at [365, 497] on td "Move in day reminder" at bounding box center [639, 509] width 843 height 37
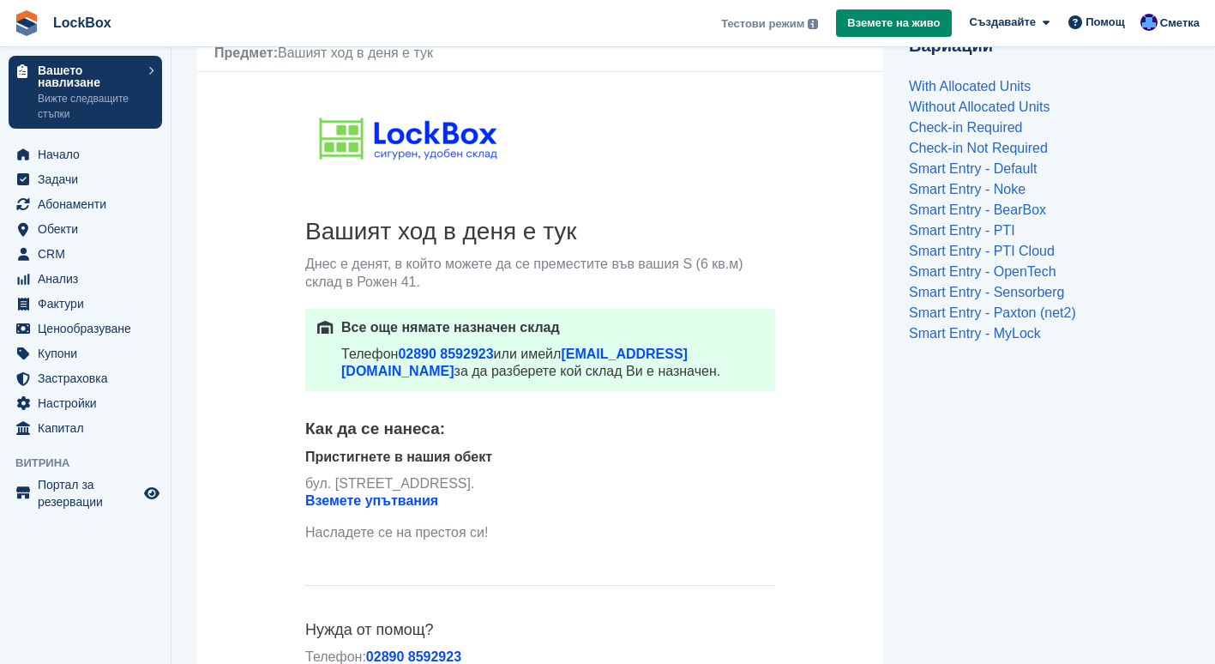
scroll to position [135, 0]
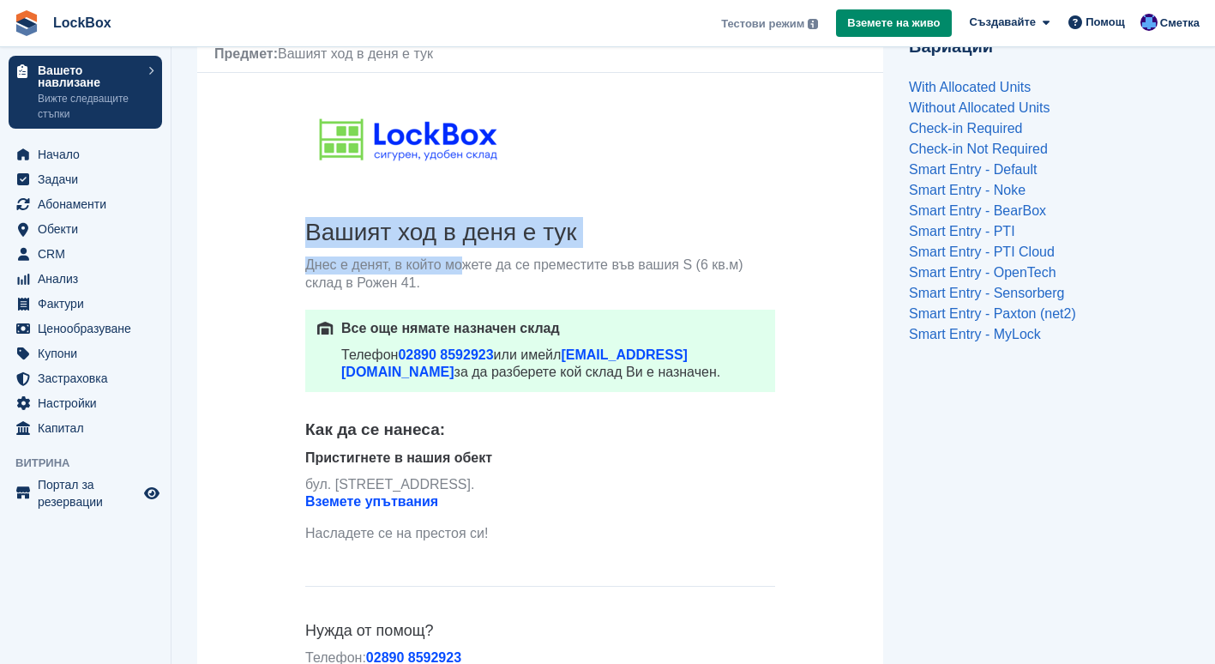
drag, startPoint x: 296, startPoint y: 263, endPoint x: 424, endPoint y: 261, distance: 127.8
click at [424, 261] on th "Вашият ход в деня е тук Днес е денят, в който можете да се преместите във вашия…" at bounding box center [540, 395] width 497 height 357
click at [424, 261] on p "Днес е денят, в който можете да се преместите във вашия S (6 кв.м) склад в Роже…" at bounding box center [540, 274] width 470 height 36
drag, startPoint x: 497, startPoint y: 267, endPoint x: 301, endPoint y: 269, distance: 195.6
click at [301, 269] on th "Вашият ход в деня е тук Днес е денят, в който можете да се преместите във вашия…" at bounding box center [540, 395] width 497 height 357
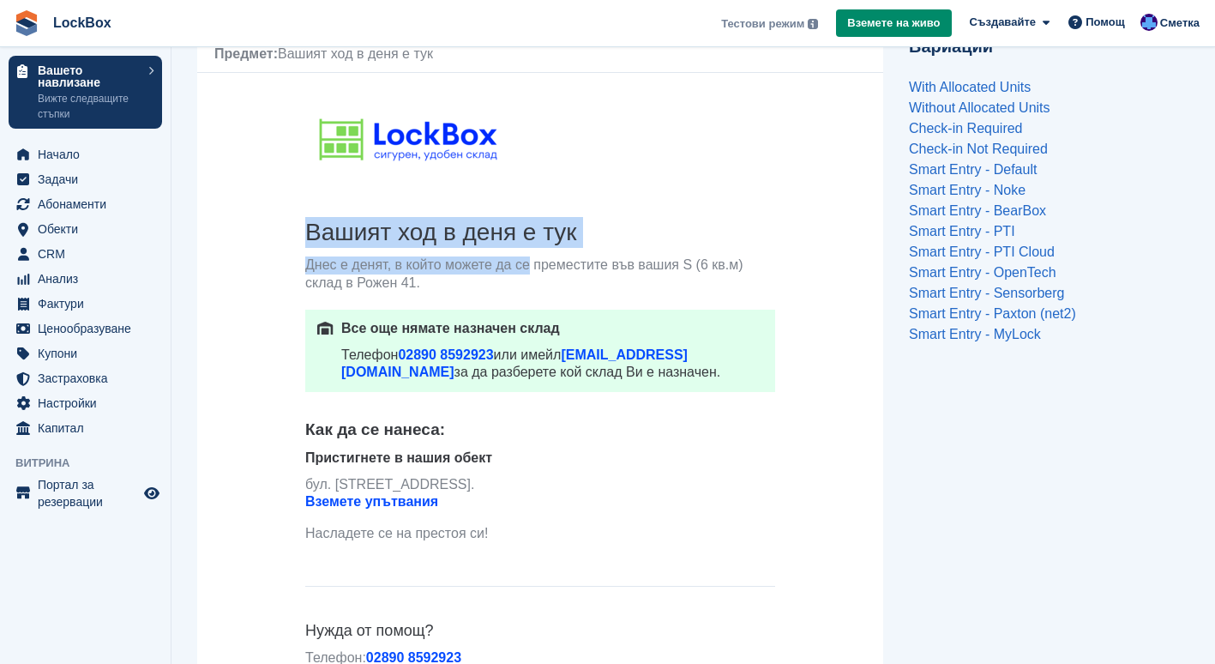
click at [301, 269] on th "Вашият ход в деня е тук Днес е денят, в който можете да се преместите във вашия…" at bounding box center [540, 395] width 497 height 357
drag, startPoint x: 301, startPoint y: 269, endPoint x: 399, endPoint y: 260, distance: 98.2
click at [399, 260] on th "Вашият ход в деня е тук Днес е денят, в който можете да се преместите във вашия…" at bounding box center [540, 395] width 497 height 357
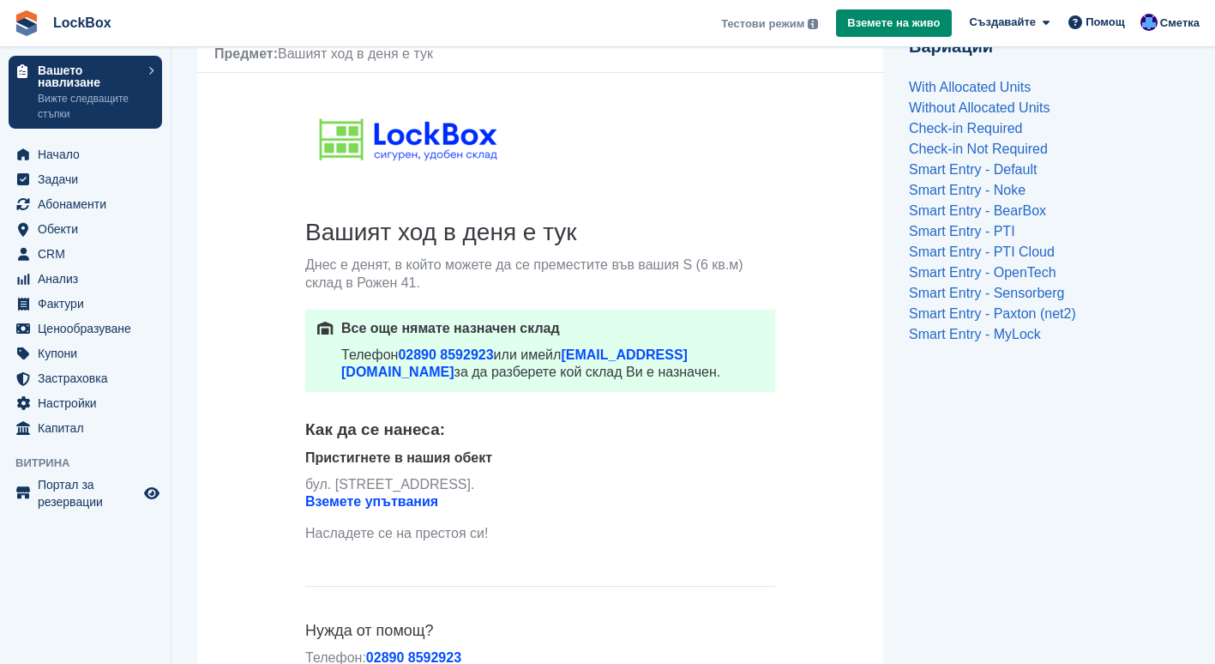
drag, startPoint x: 399, startPoint y: 260, endPoint x: 527, endPoint y: 262, distance: 128.7
click at [527, 262] on p "Днес е денят, в който можете да се преместите във вашия S (6 кв.м) склад в Роже…" at bounding box center [540, 274] width 470 height 36
drag, startPoint x: 517, startPoint y: 262, endPoint x: 307, endPoint y: 269, distance: 210.2
click at [307, 269] on p "Днес е денят, в който можете да се преместите във вашия S (6 кв.м) склад в Роже…" at bounding box center [540, 274] width 470 height 36
copy p "Днес е денят, в който можете да"
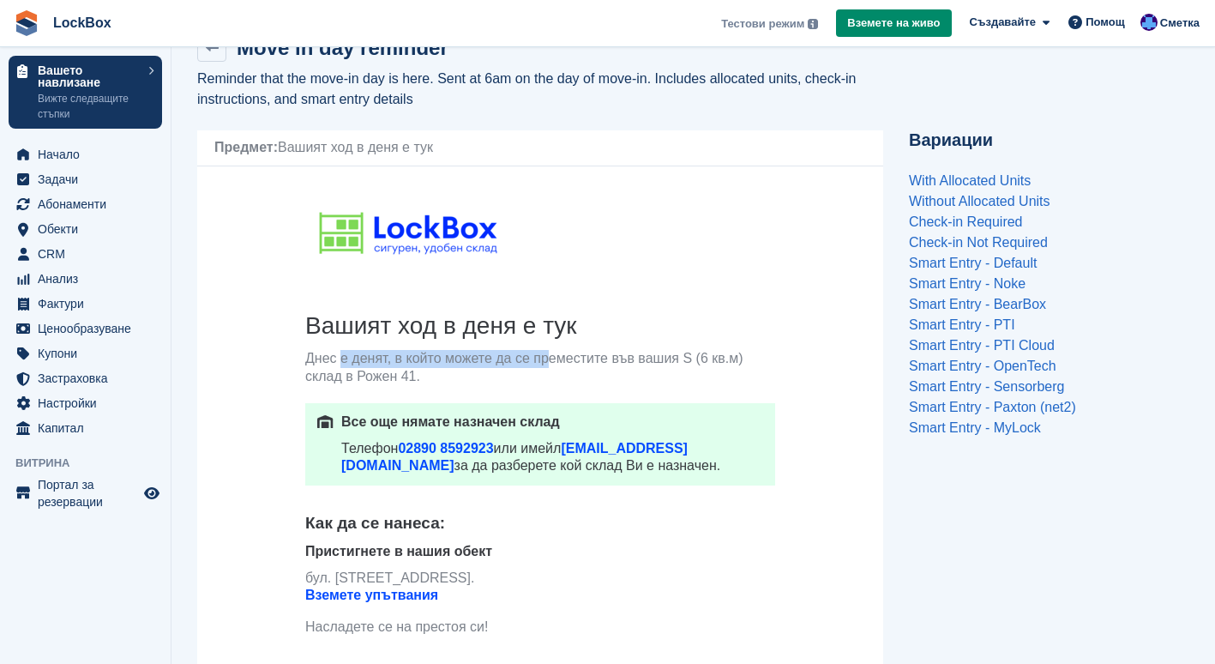
scroll to position [0, 0]
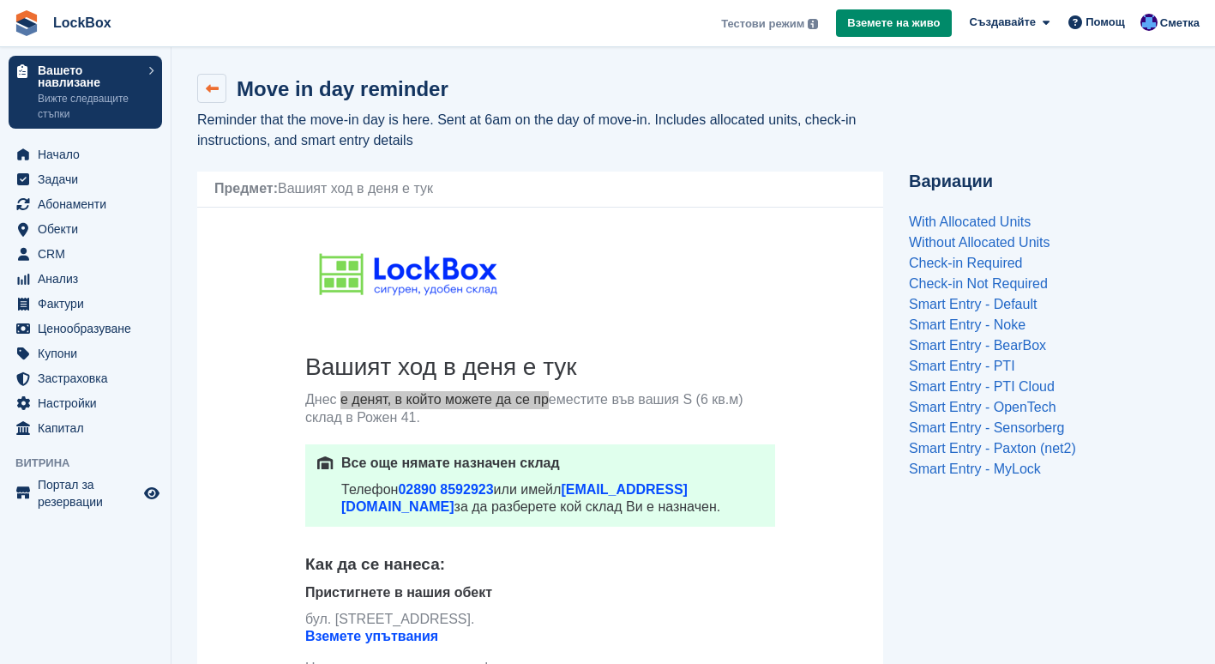
click at [223, 96] on link at bounding box center [211, 88] width 29 height 29
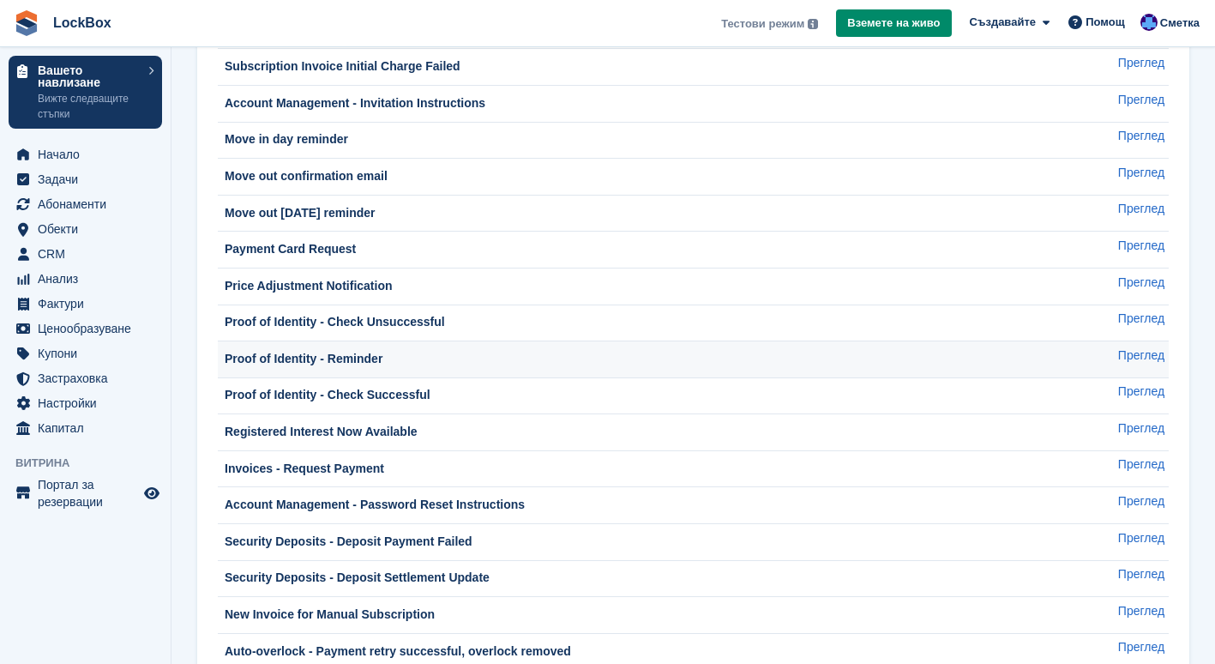
scroll to position [413, 0]
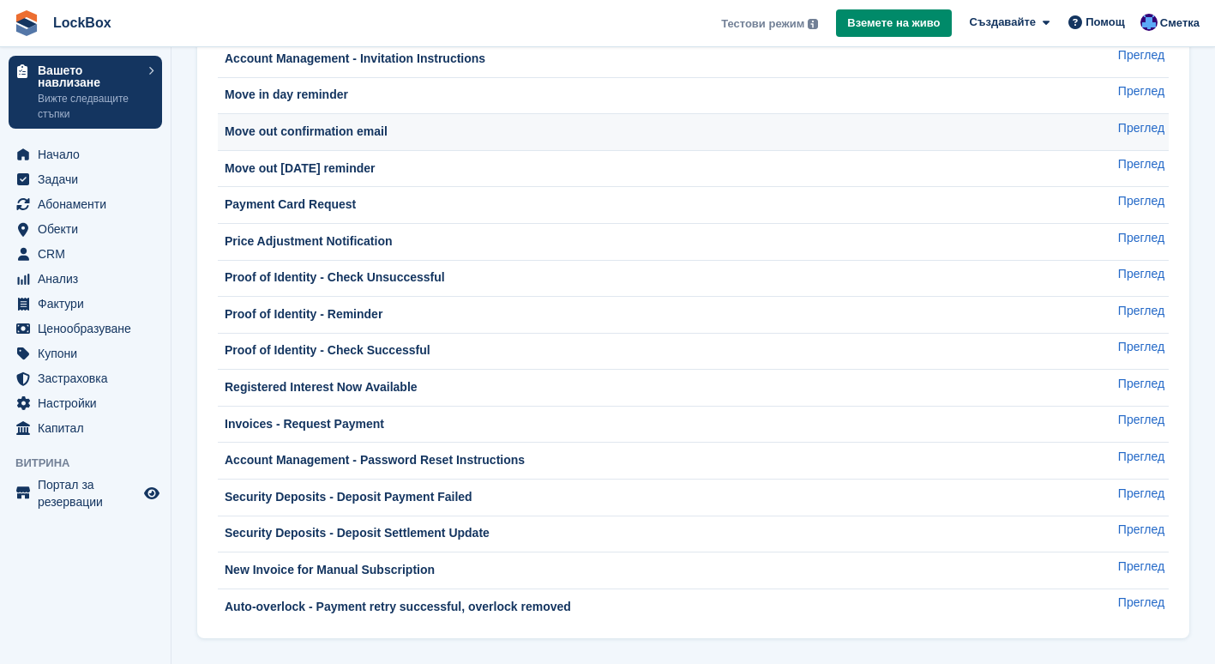
click at [373, 127] on div "Move out confirmation email" at bounding box center [304, 132] width 166 height 18
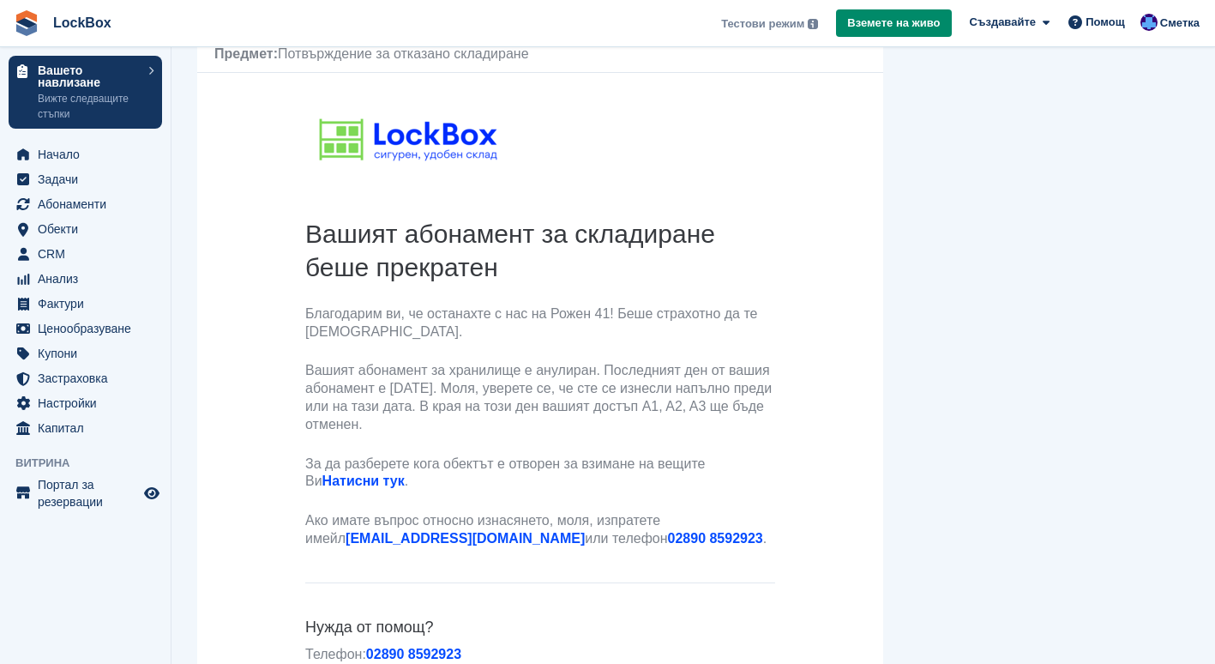
scroll to position [94, 0]
click at [762, 226] on h2 "Вашият абонамент за складиране беше прекратен" at bounding box center [540, 249] width 470 height 67
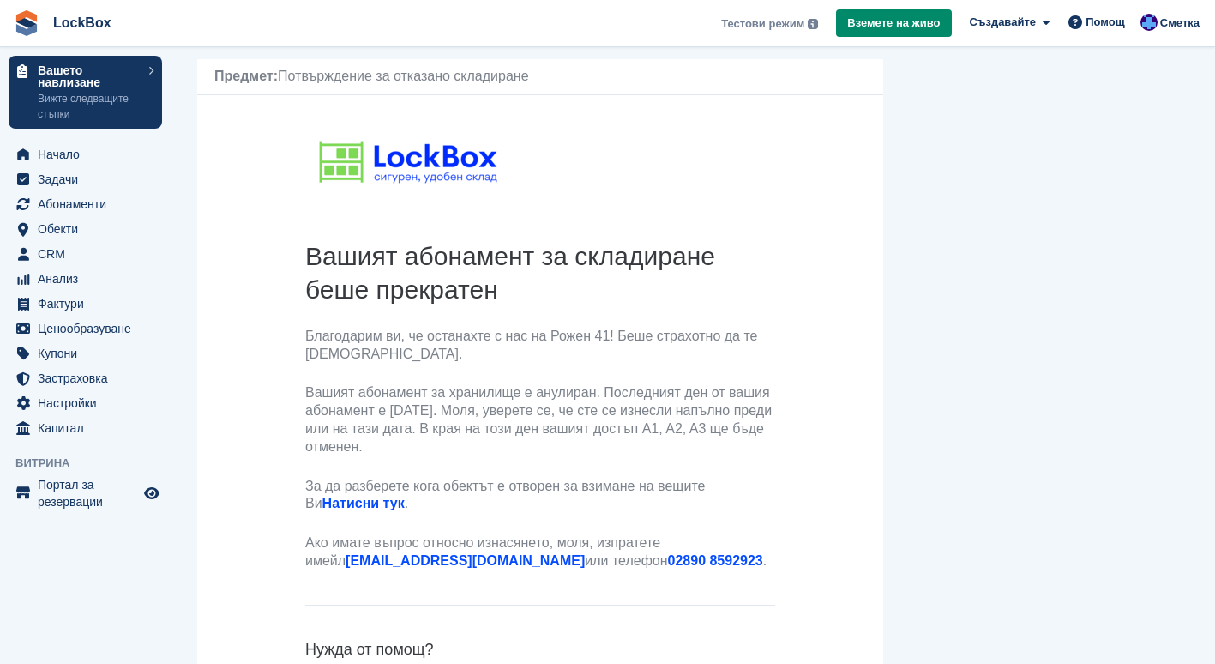
scroll to position [74, 0]
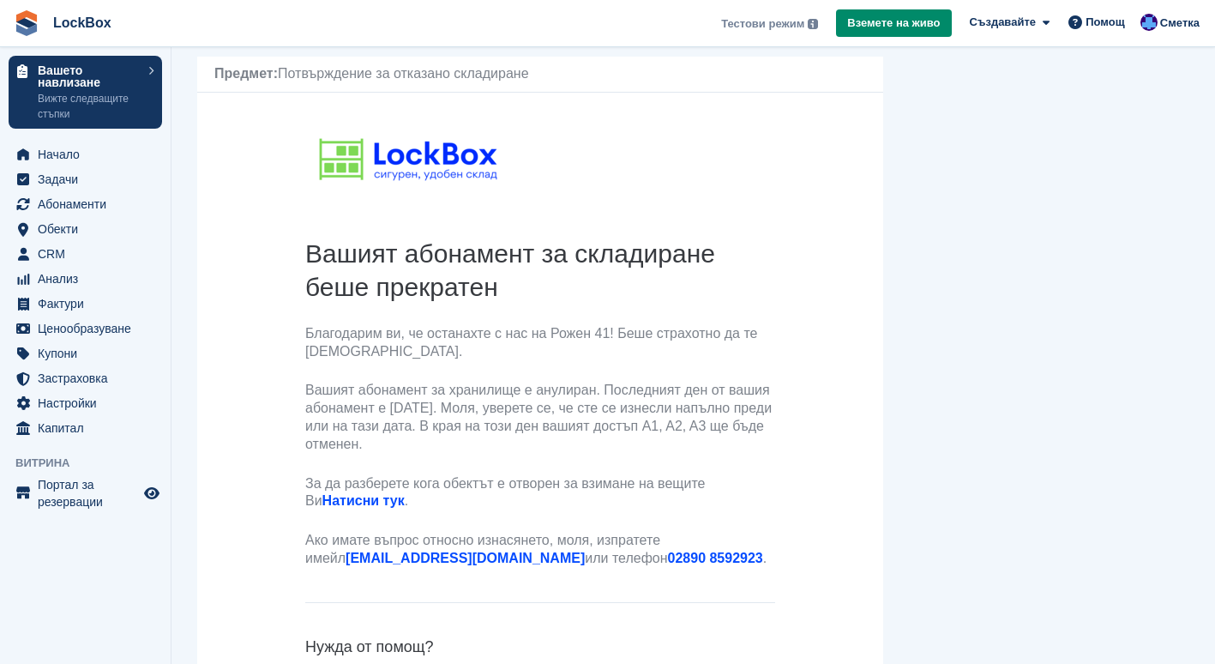
click at [309, 480] on p "За да разберете кога обектът е отворен за взимане на вещите Ви Натисни тук ." at bounding box center [540, 493] width 470 height 36
drag, startPoint x: 305, startPoint y: 480, endPoint x: 731, endPoint y: 475, distance: 425.4
click at [731, 475] on p "За да разберете кога обектът е отворен за взимане на вещите Ви Натисни тук ." at bounding box center [540, 493] width 470 height 36
copy p "За да разберете кога обектът е отворен за взимане на вещите Ви"
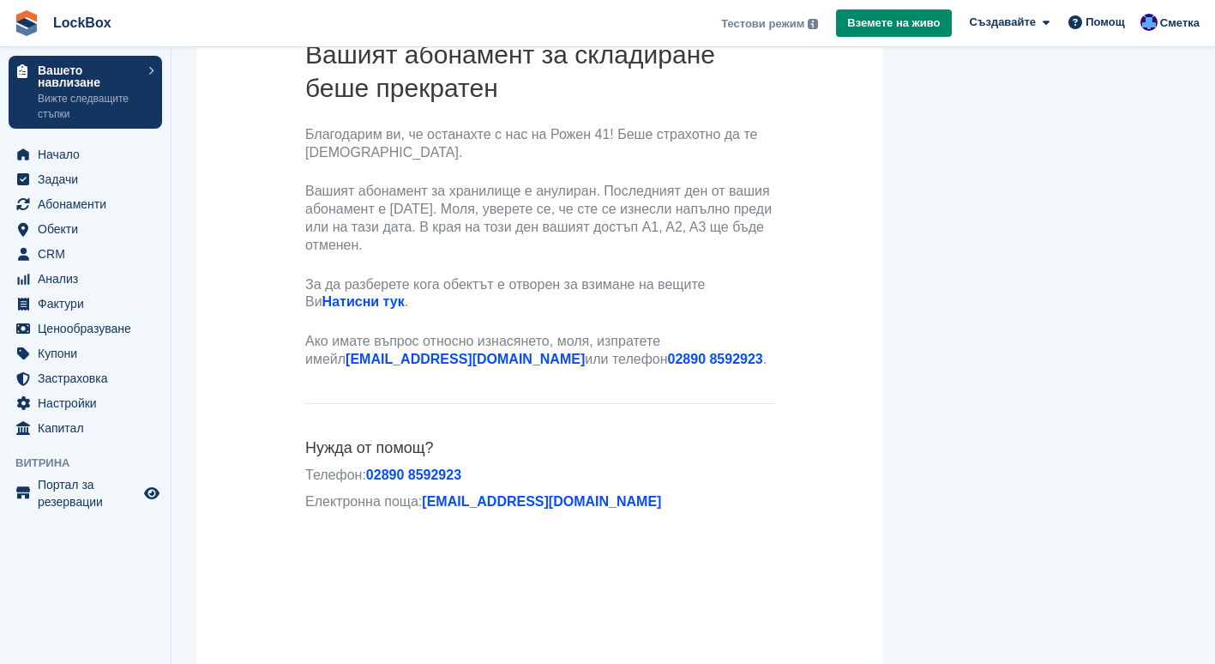
scroll to position [0, 0]
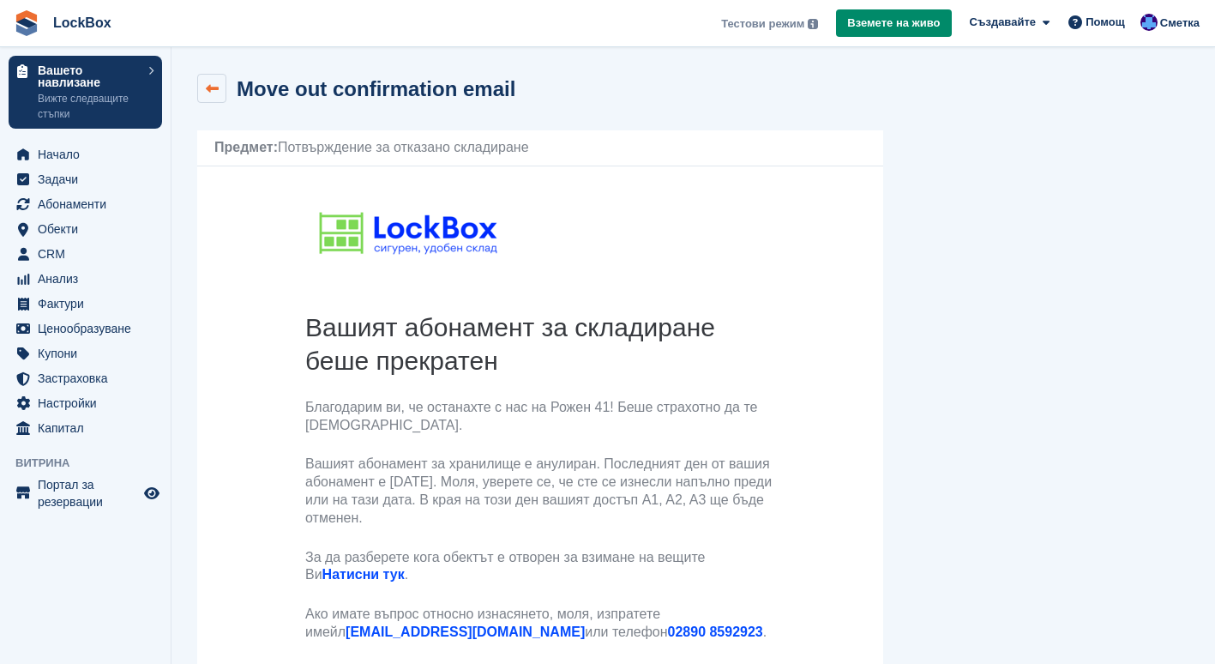
click at [218, 89] on link at bounding box center [211, 88] width 29 height 29
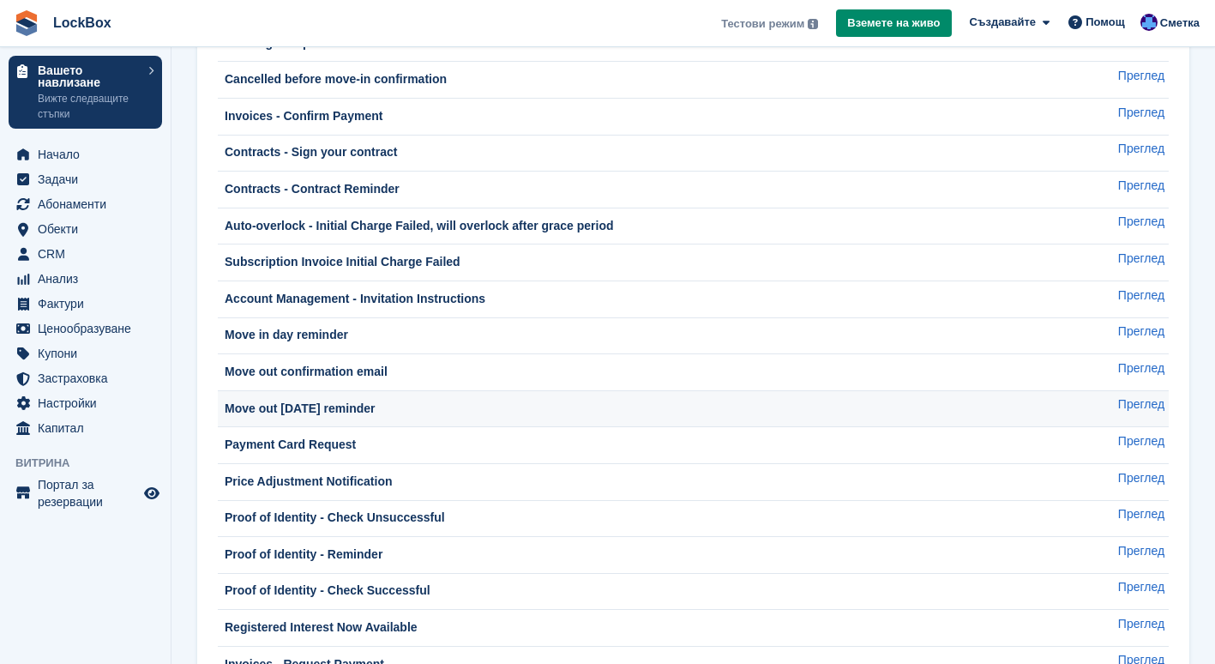
scroll to position [175, 0]
click at [376, 401] on div "Move out [DATE] reminder" at bounding box center [298, 407] width 154 height 18
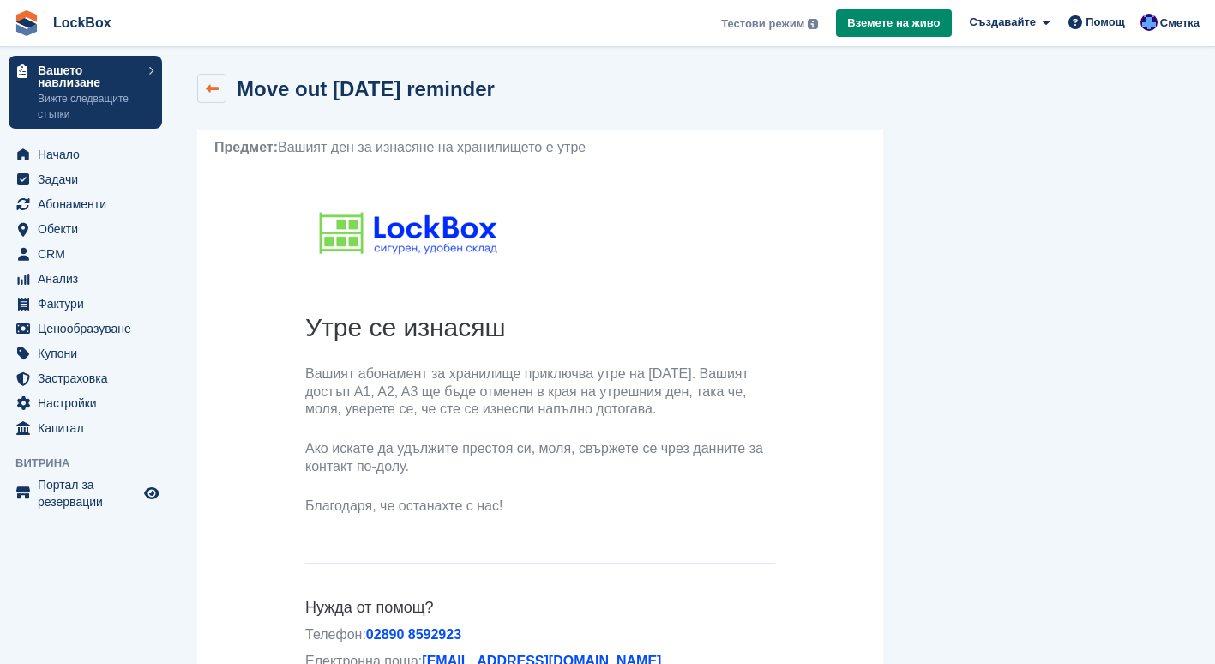
click at [218, 89] on link at bounding box center [211, 88] width 29 height 29
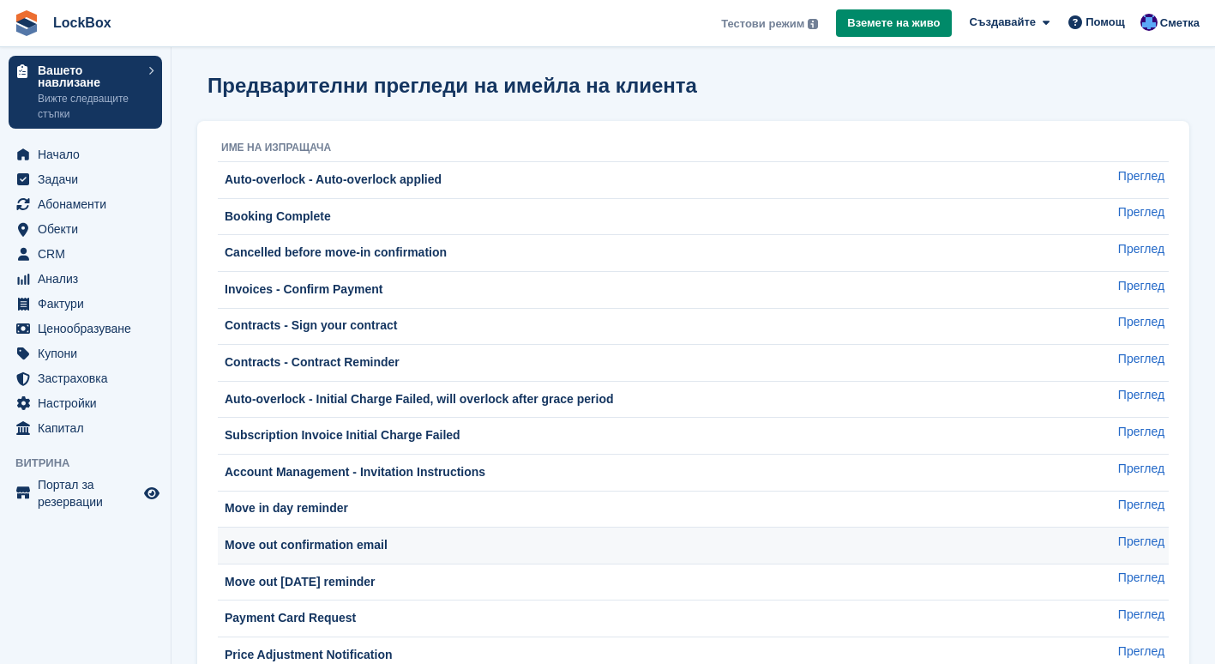
drag, startPoint x: 392, startPoint y: 515, endPoint x: 382, endPoint y: 539, distance: 25.3
click at [382, 539] on tbody "Auto-overlock - Auto-overlock applied Преглед Booking Complete Преглед Cancelle…" at bounding box center [693, 600] width 951 height 876
click at [382, 539] on div "Move out confirmation email" at bounding box center [304, 545] width 166 height 18
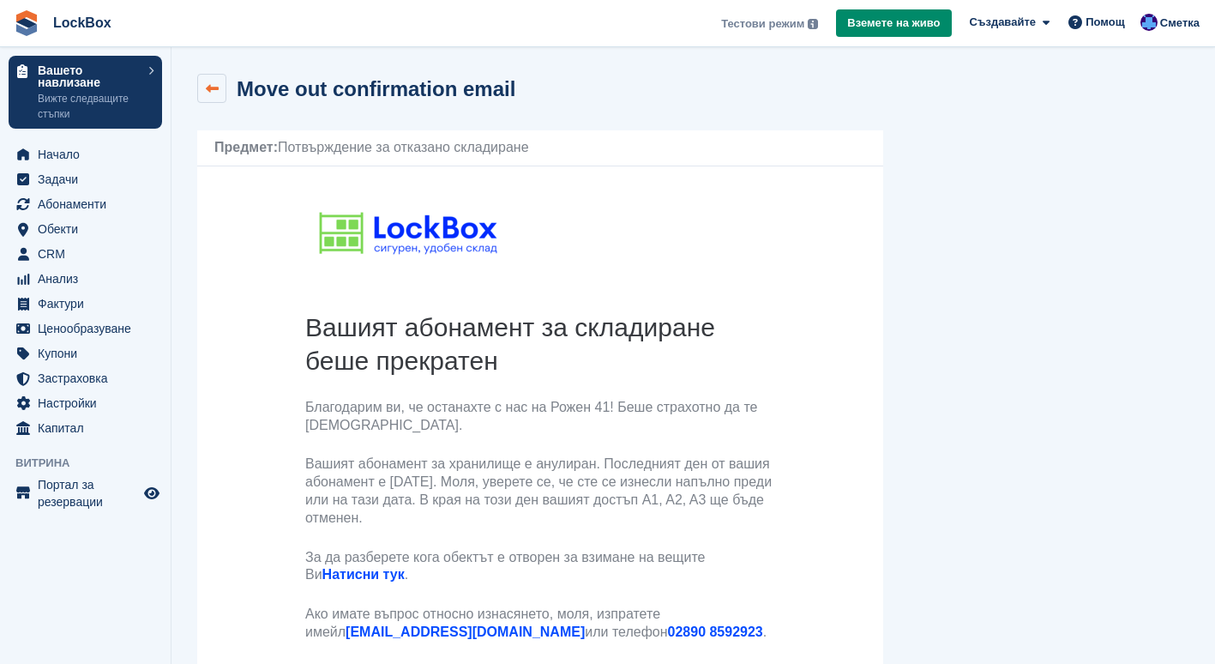
click at [219, 85] on link at bounding box center [211, 88] width 29 height 29
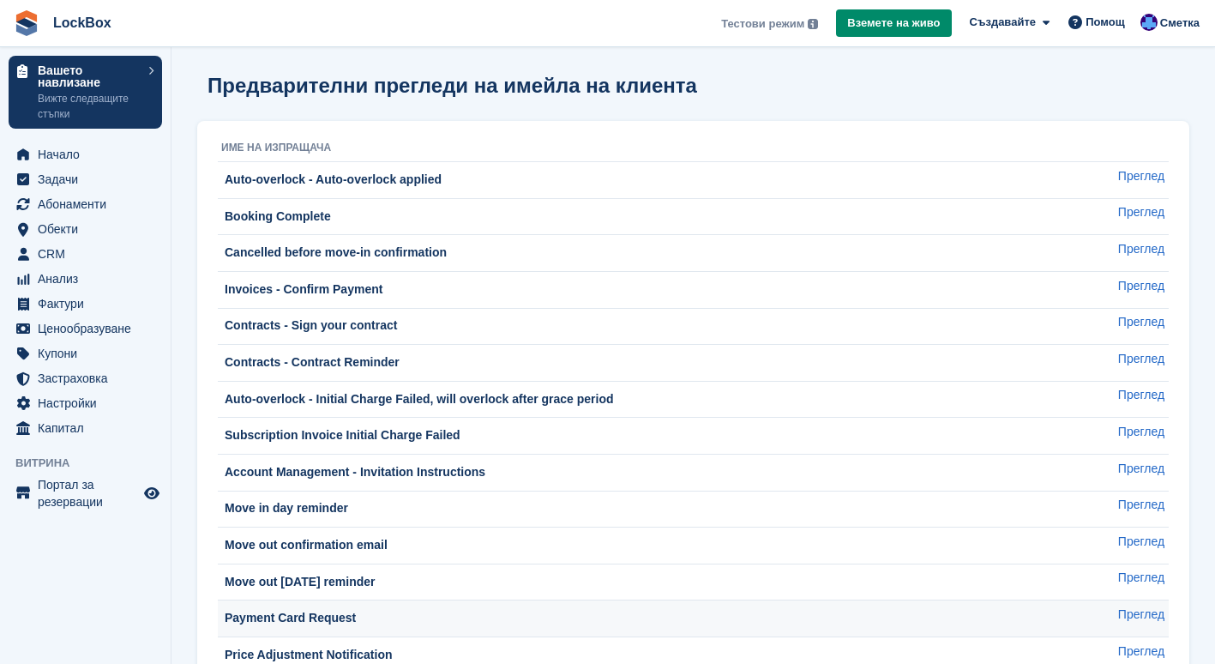
click at [399, 605] on td "Payment Card Request" at bounding box center [639, 618] width 843 height 37
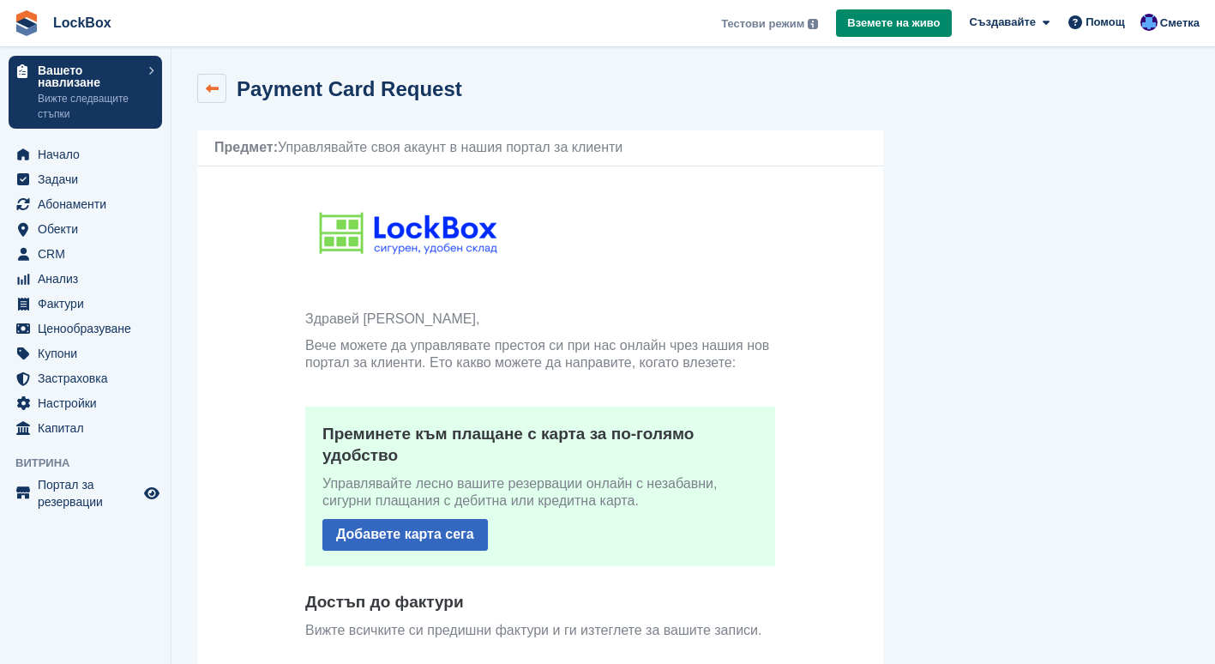
click at [220, 91] on link at bounding box center [211, 88] width 29 height 29
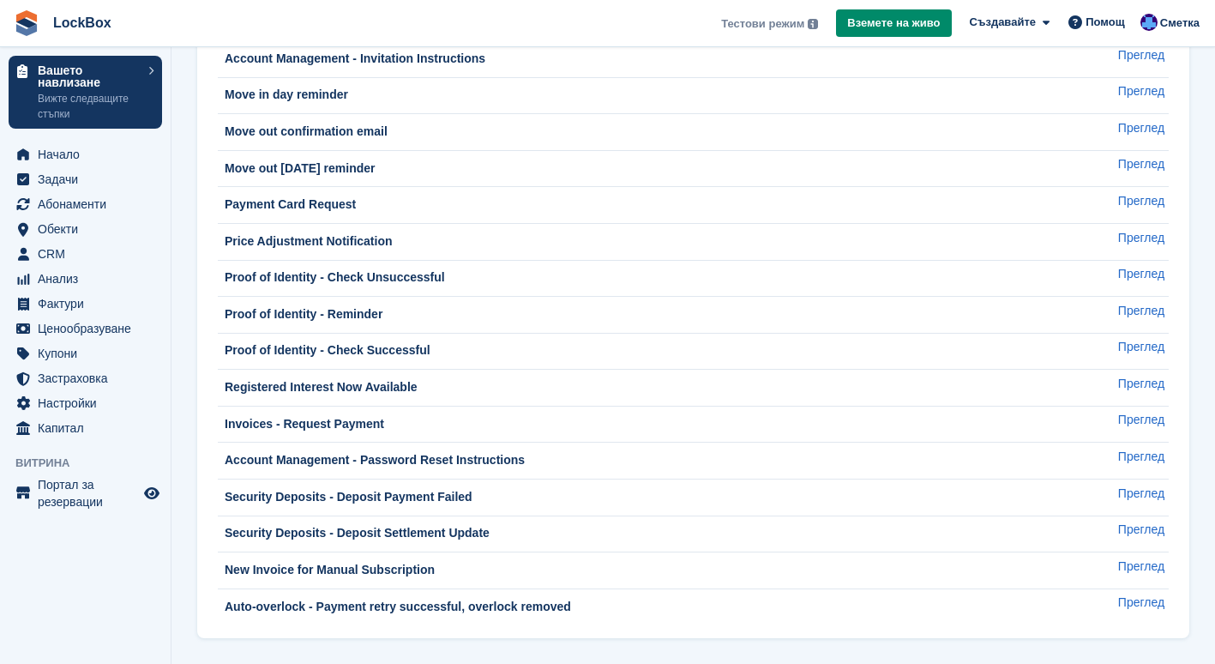
scroll to position [413, 0]
click at [490, 206] on div "Payment Card Request" at bounding box center [641, 205] width 840 height 18
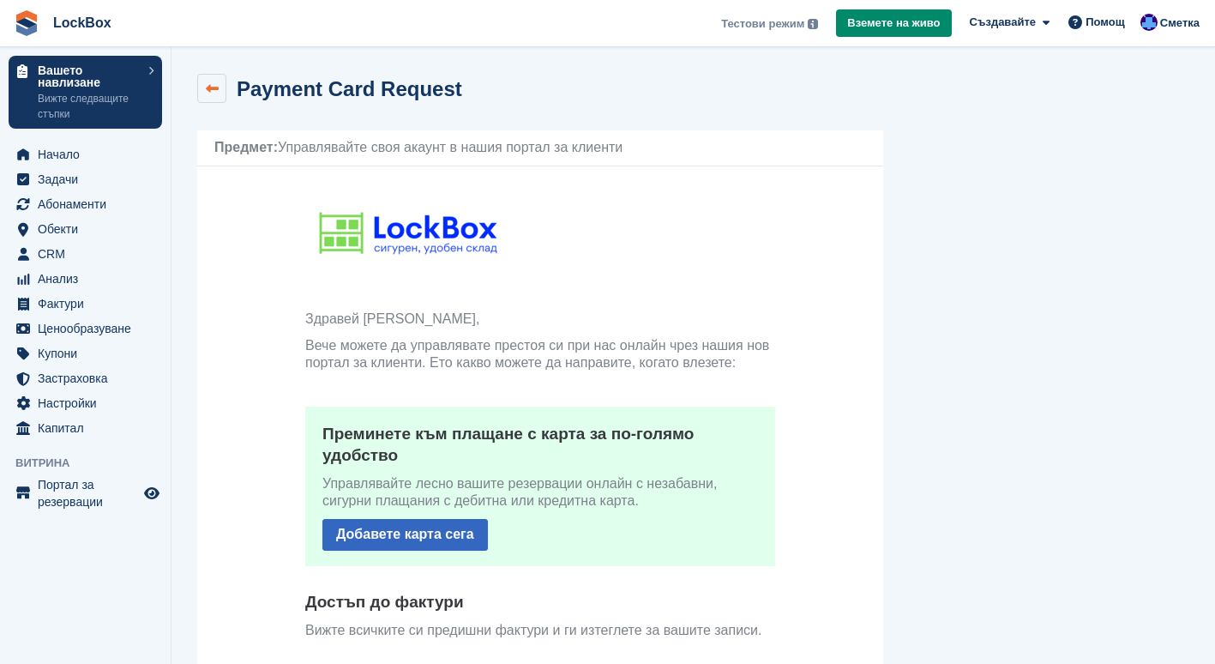
click at [224, 95] on link at bounding box center [211, 88] width 29 height 29
